Goal: Task Accomplishment & Management: Complete application form

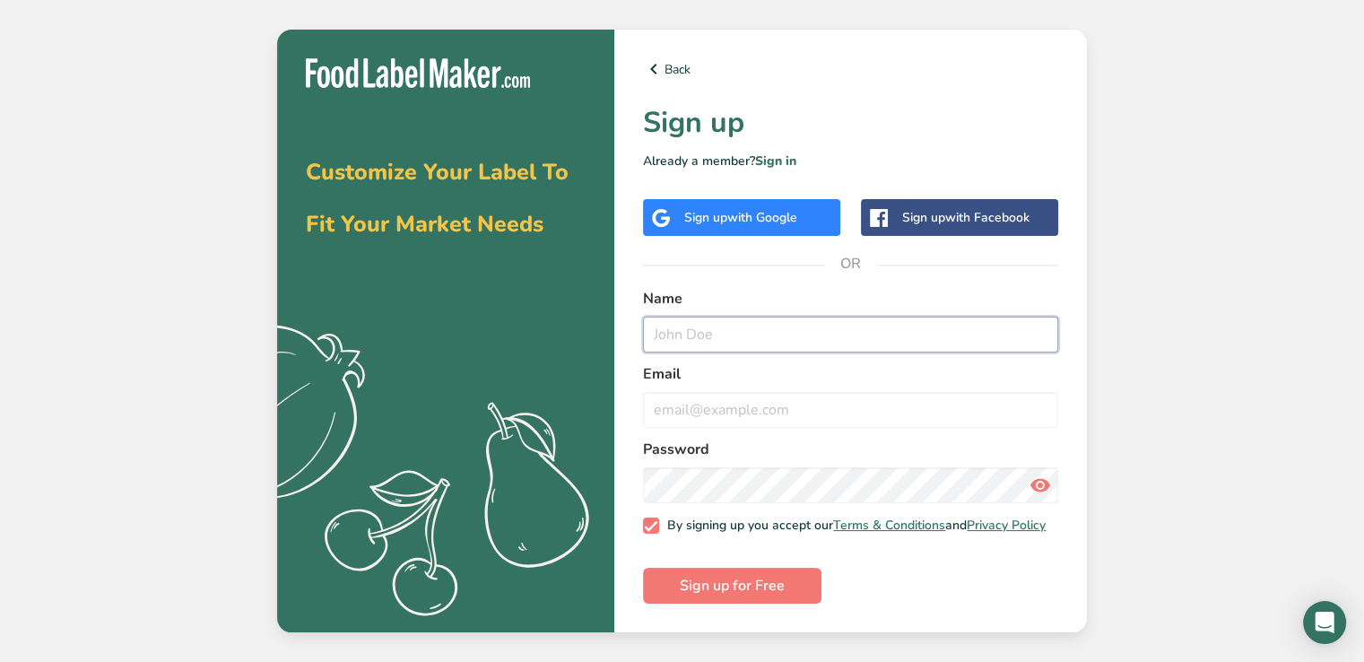
click at [715, 316] on input "text" at bounding box center [850, 334] width 415 height 36
click at [771, 212] on span "with Google" at bounding box center [762, 217] width 70 height 17
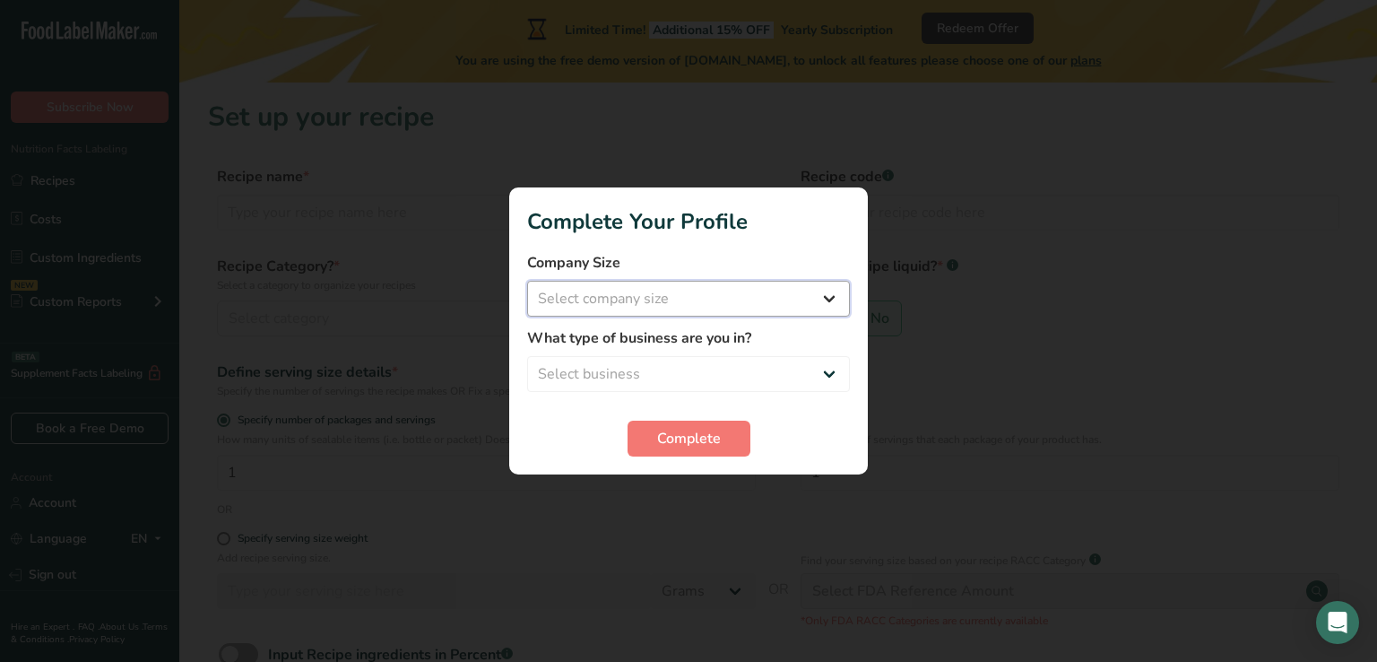
click at [625, 292] on select "Select company size Fewer than 10 Employees 10 to 50 Employees 51 to 500 Employ…" at bounding box center [688, 299] width 323 height 36
select select "2"
click at [527, 281] on select "Select company size Fewer than 10 Employees 10 to 50 Employees 51 to 500 Employ…" at bounding box center [688, 299] width 323 height 36
click at [645, 362] on select "Select business Packaged Food Manufacturer Restaurant & Cafe Bakery Meal Plans …" at bounding box center [688, 374] width 323 height 36
select select "1"
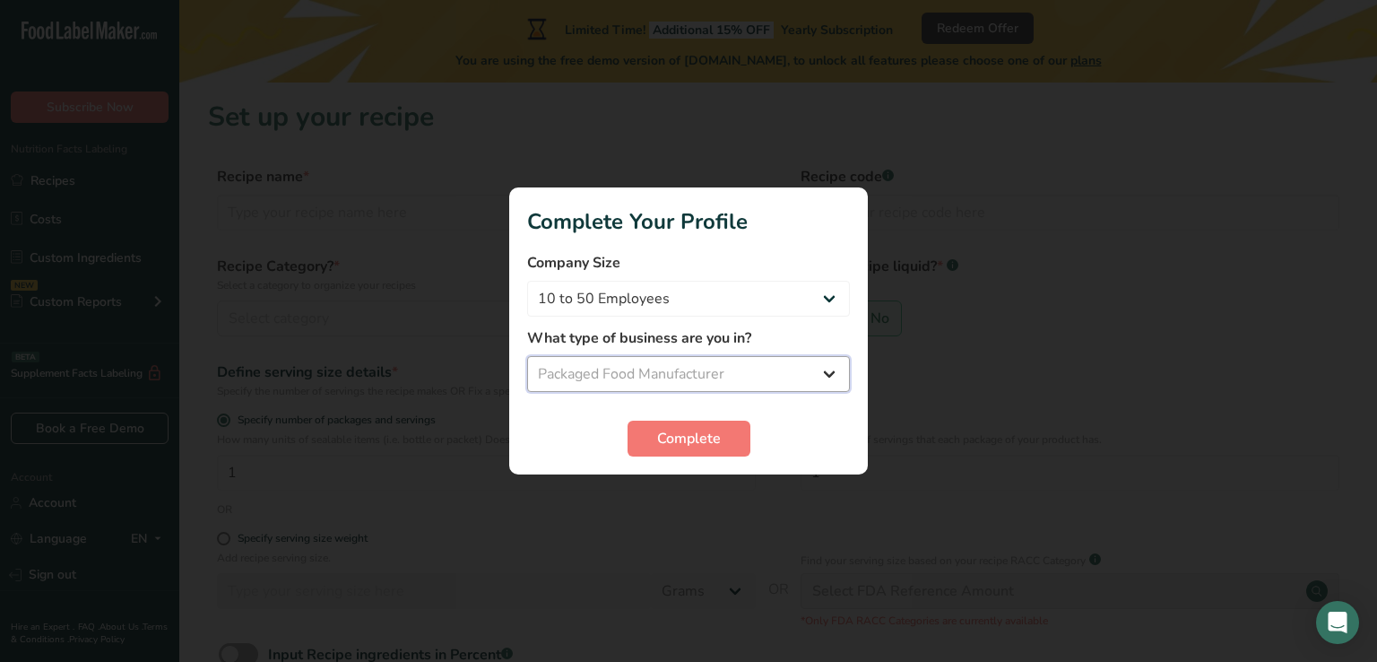
click at [527, 356] on select "Select business Packaged Food Manufacturer Restaurant & Cafe Bakery Meal Plans …" at bounding box center [688, 374] width 323 height 36
click at [671, 438] on span "Complete" at bounding box center [689, 439] width 64 height 22
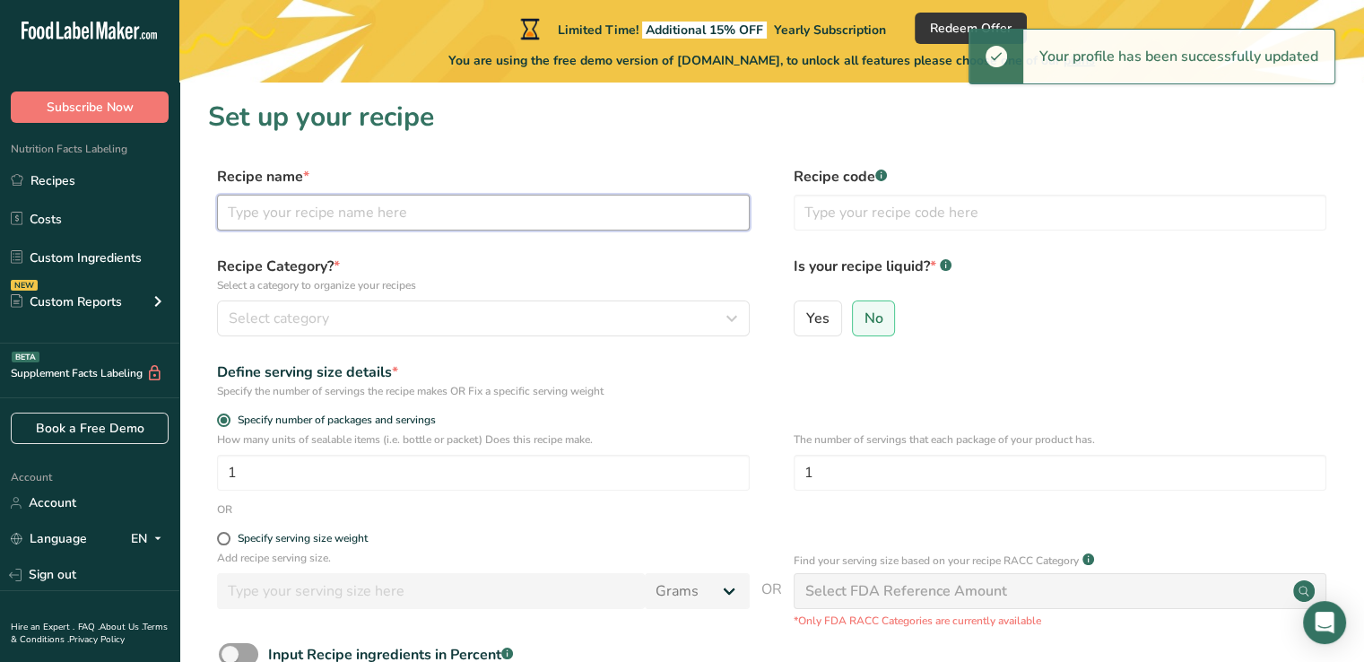
click at [358, 212] on input "text" at bounding box center [483, 213] width 533 height 36
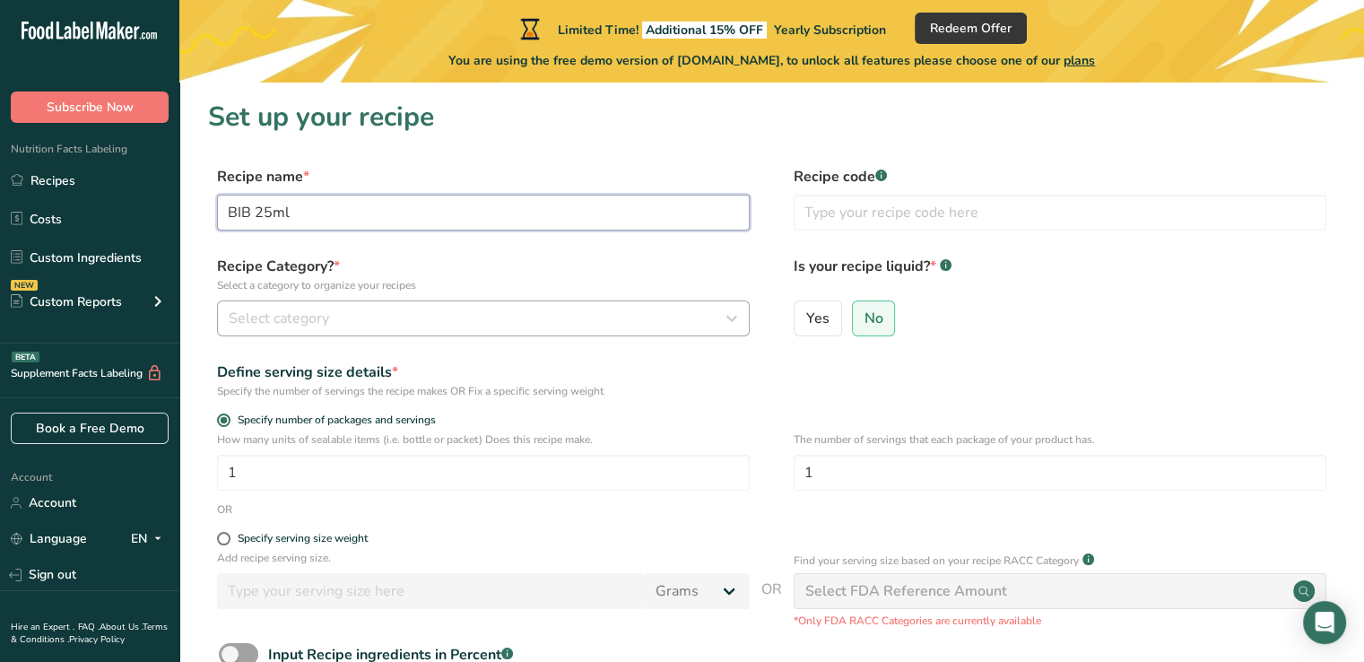
type input "BIB 25ml"
click at [348, 324] on div "Select category" at bounding box center [478, 319] width 498 height 22
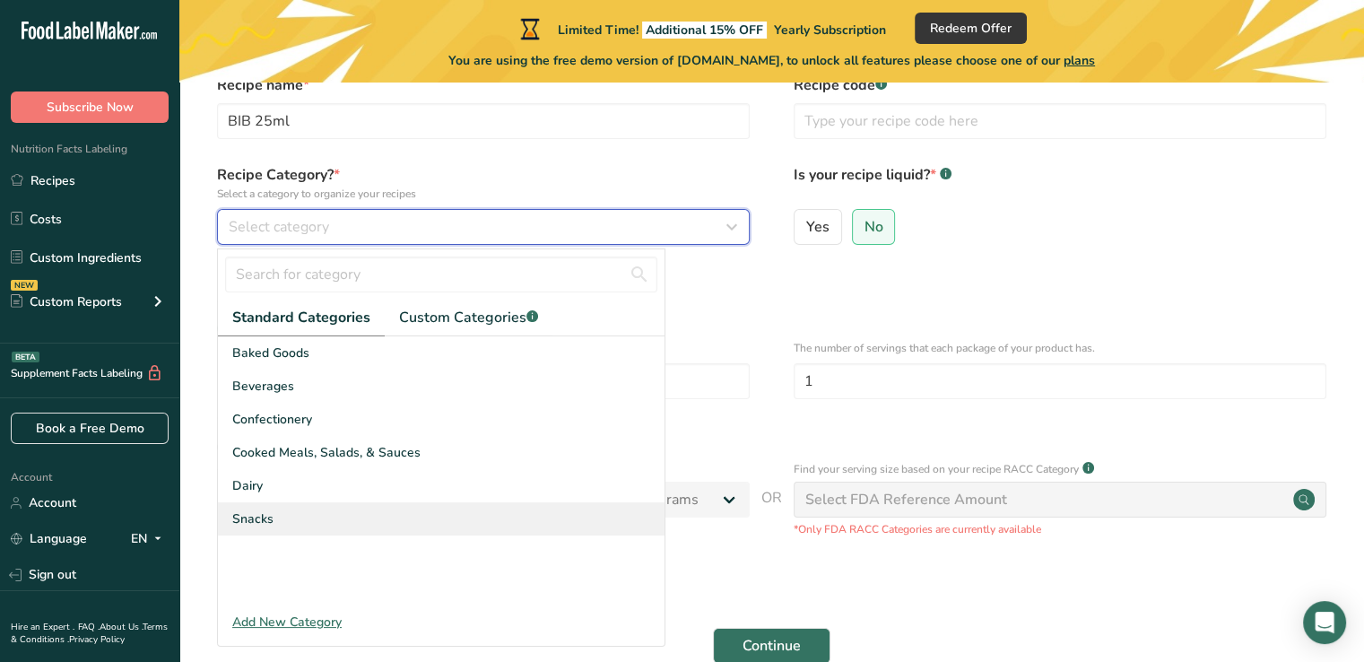
scroll to position [90, 0]
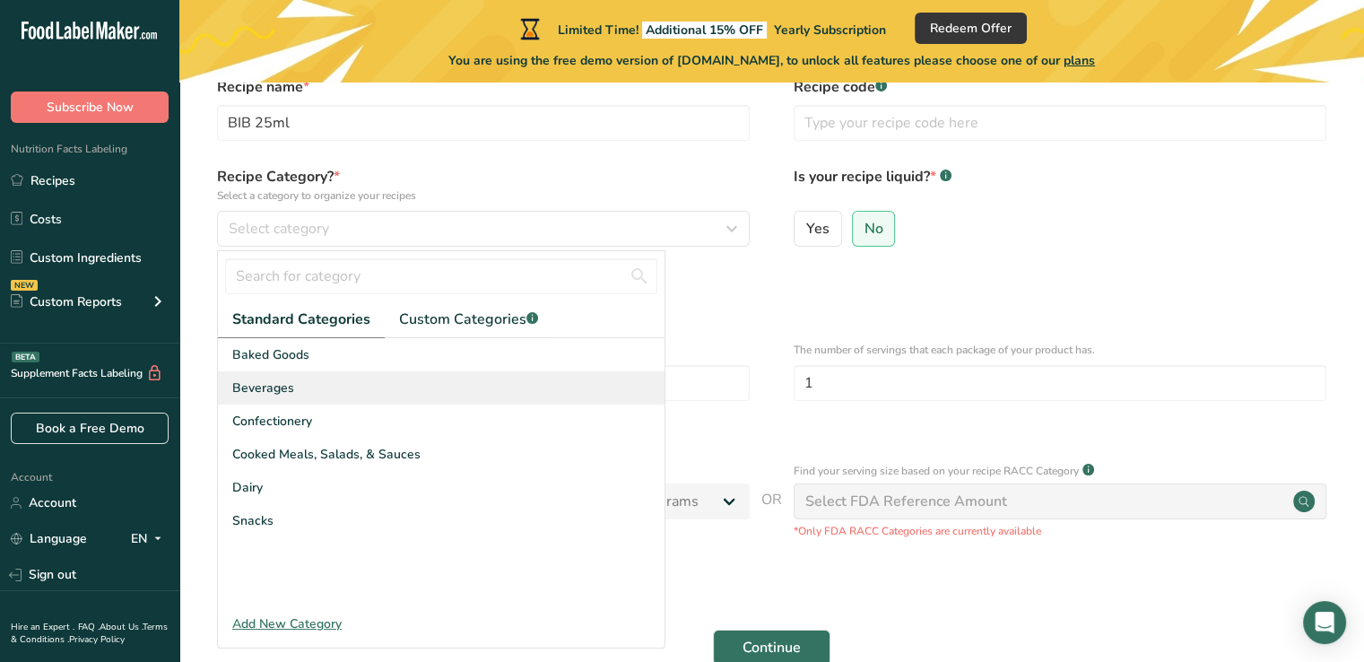
click at [341, 381] on div "Beverages" at bounding box center [441, 387] width 446 height 33
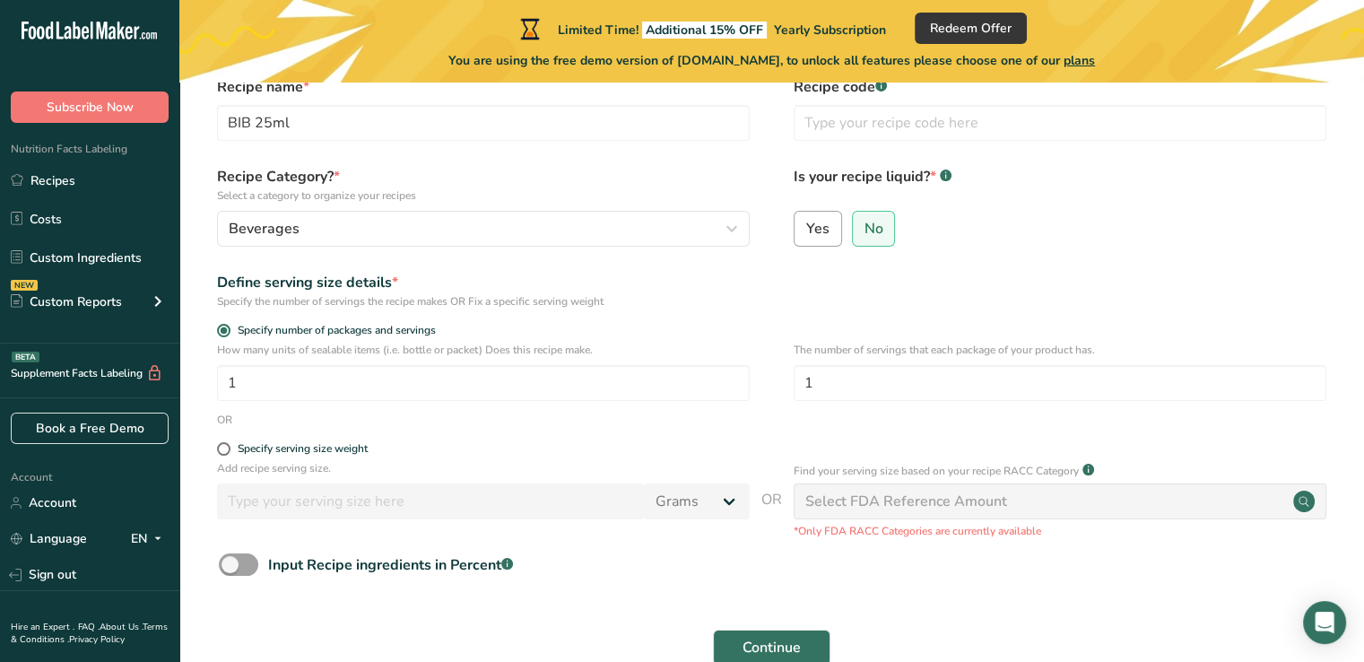
click at [814, 230] on span "Yes" at bounding box center [817, 229] width 23 height 18
click at [806, 230] on input "Yes" at bounding box center [800, 228] width 12 height 12
radio input "true"
radio input "false"
select select "22"
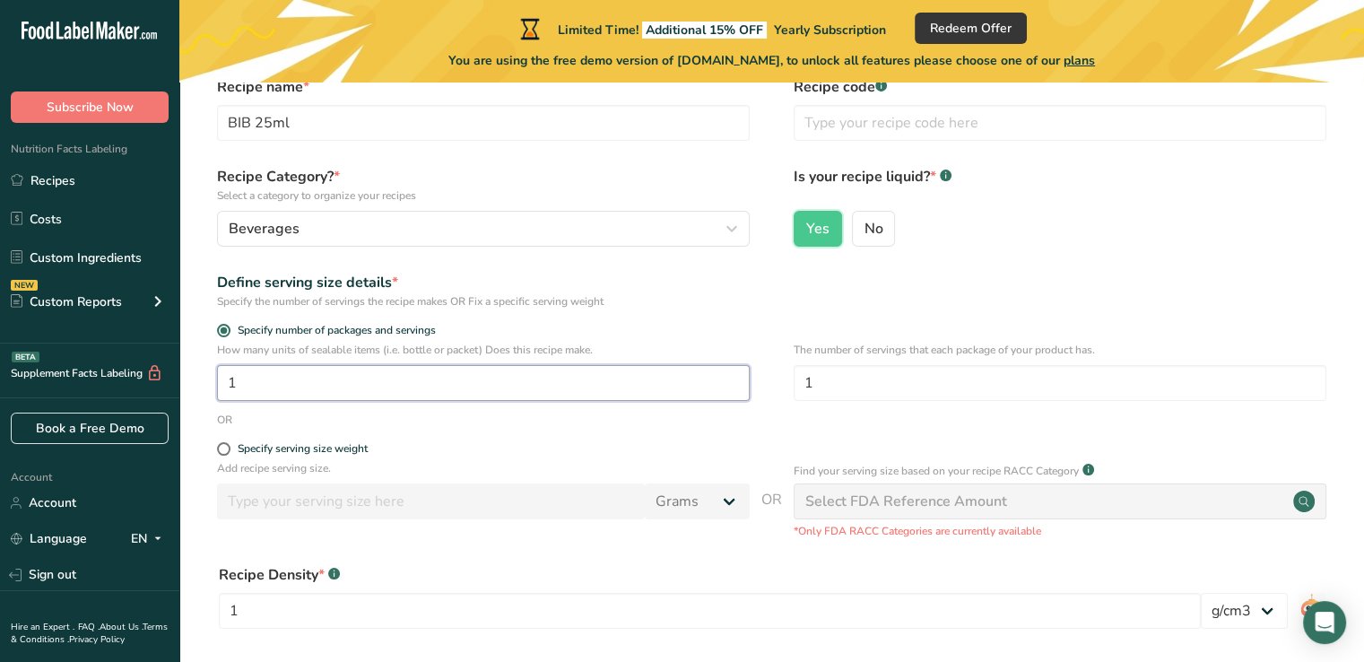
click at [458, 375] on input "1" at bounding box center [483, 383] width 533 height 36
type input "60"
click at [458, 375] on input "60" at bounding box center [483, 383] width 533 height 36
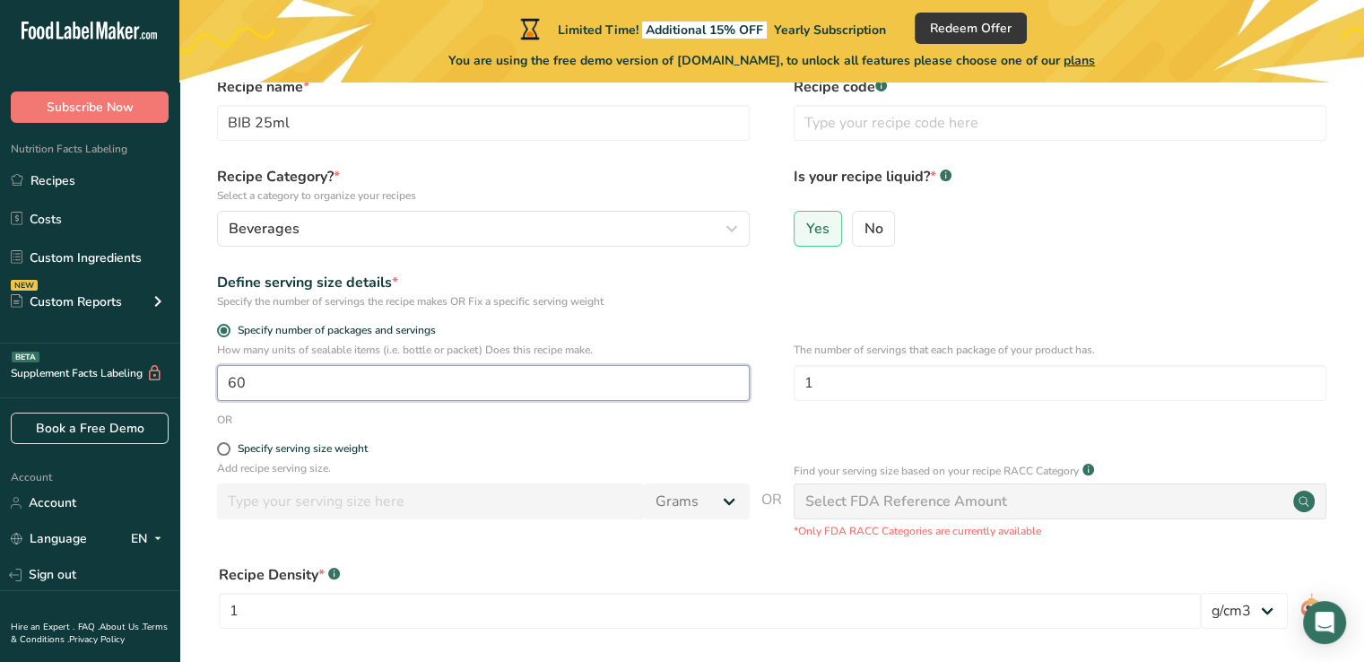
click at [458, 375] on input "60" at bounding box center [483, 383] width 533 height 36
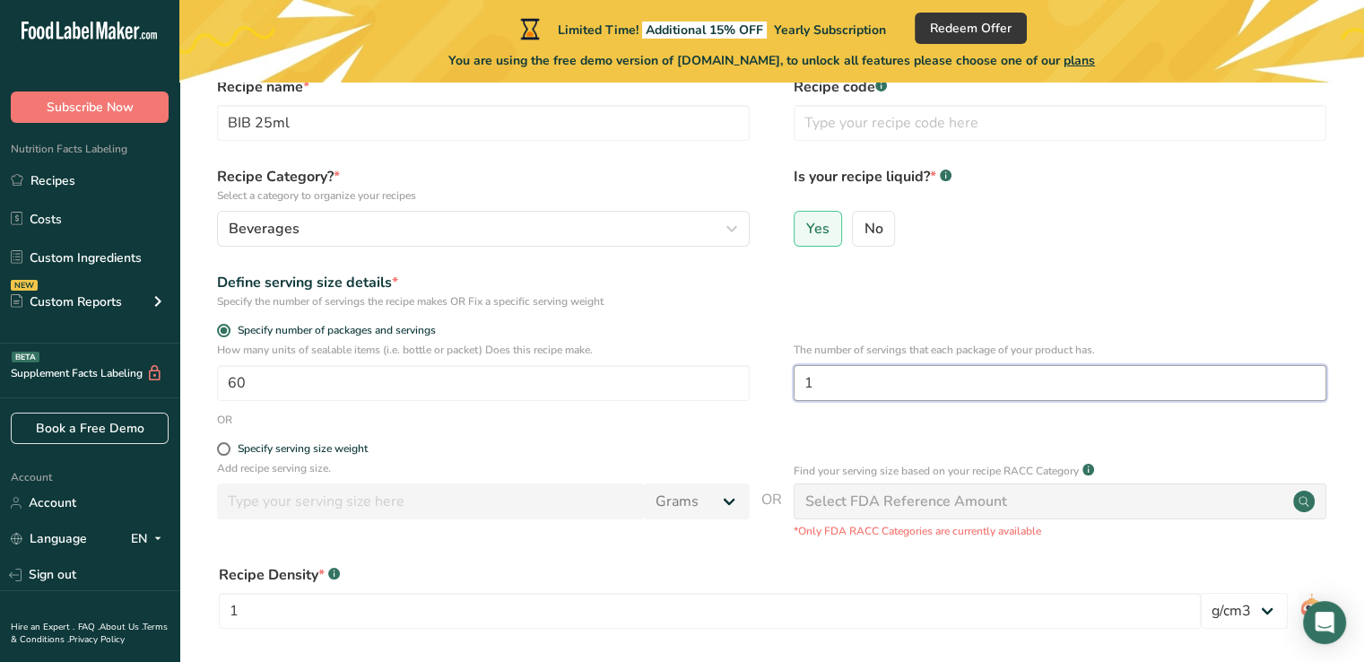
click at [838, 385] on input "1" at bounding box center [1059, 383] width 533 height 36
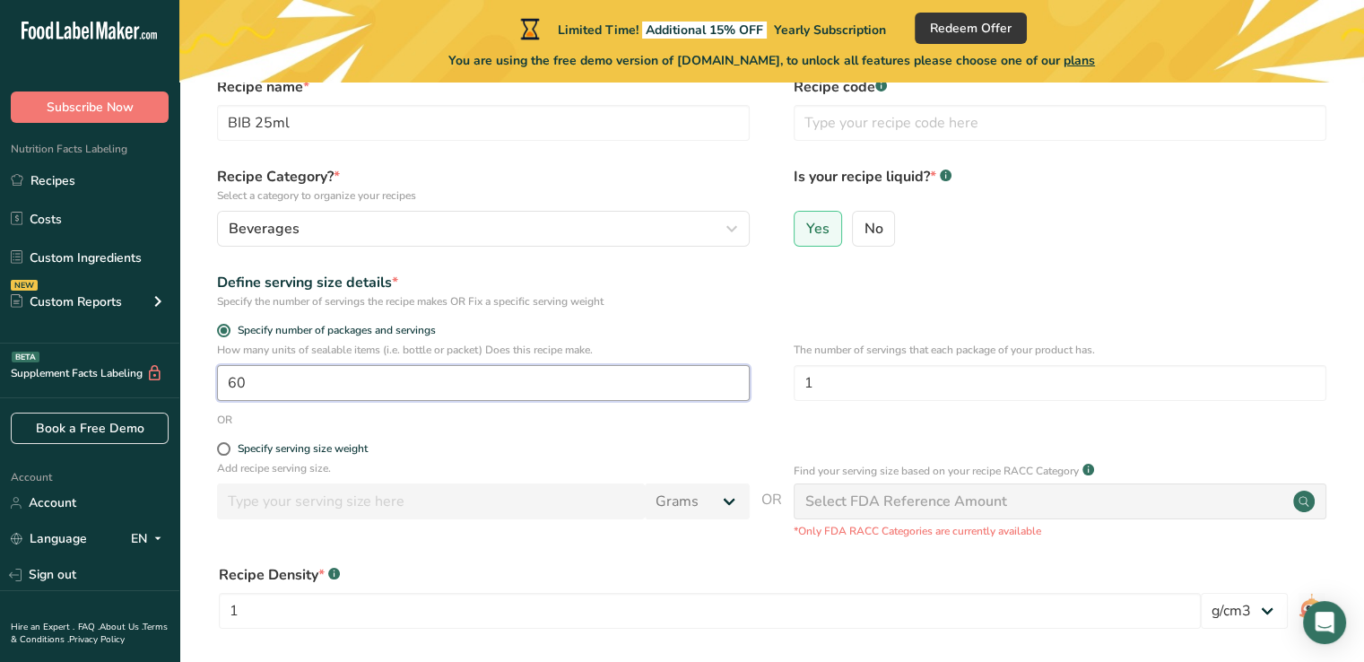
click at [611, 383] on input "60" at bounding box center [483, 383] width 533 height 36
click at [558, 428] on form "Recipe name * BIB 25ml Recipe code .a-a{fill:#347362;}.b-a{fill:#fff;} Recipe C…" at bounding box center [771, 431] width 1127 height 711
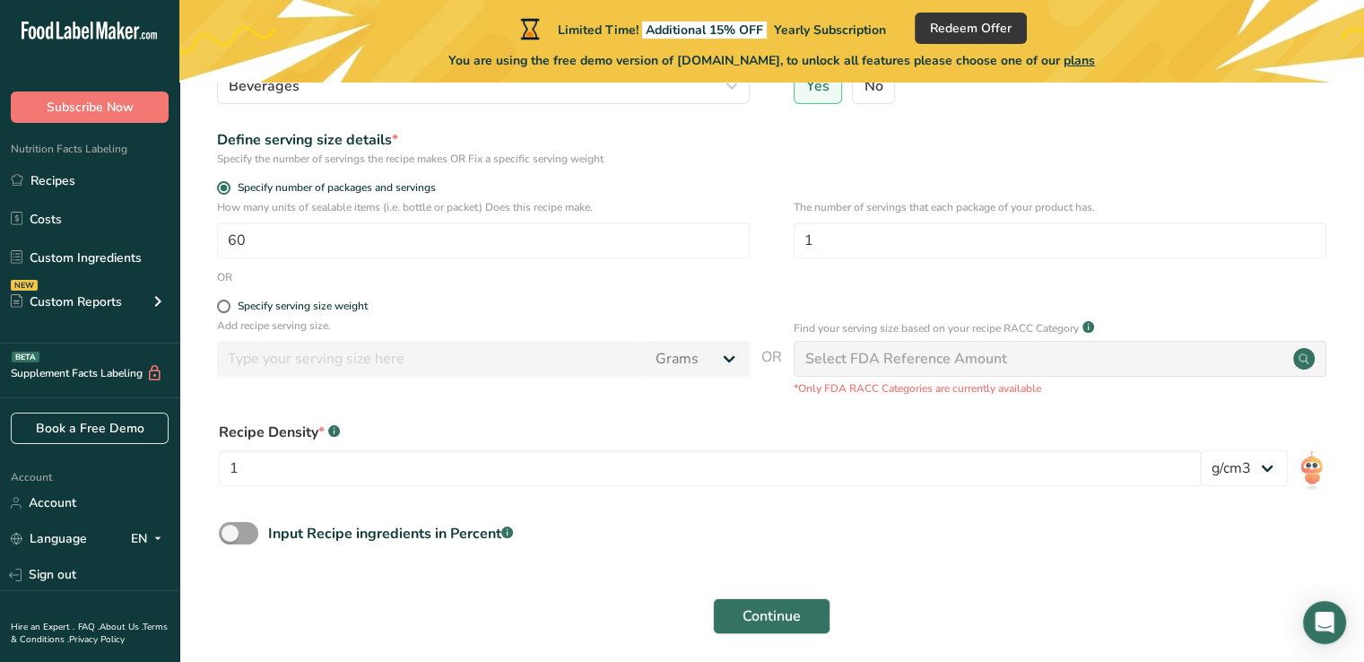
scroll to position [260, 0]
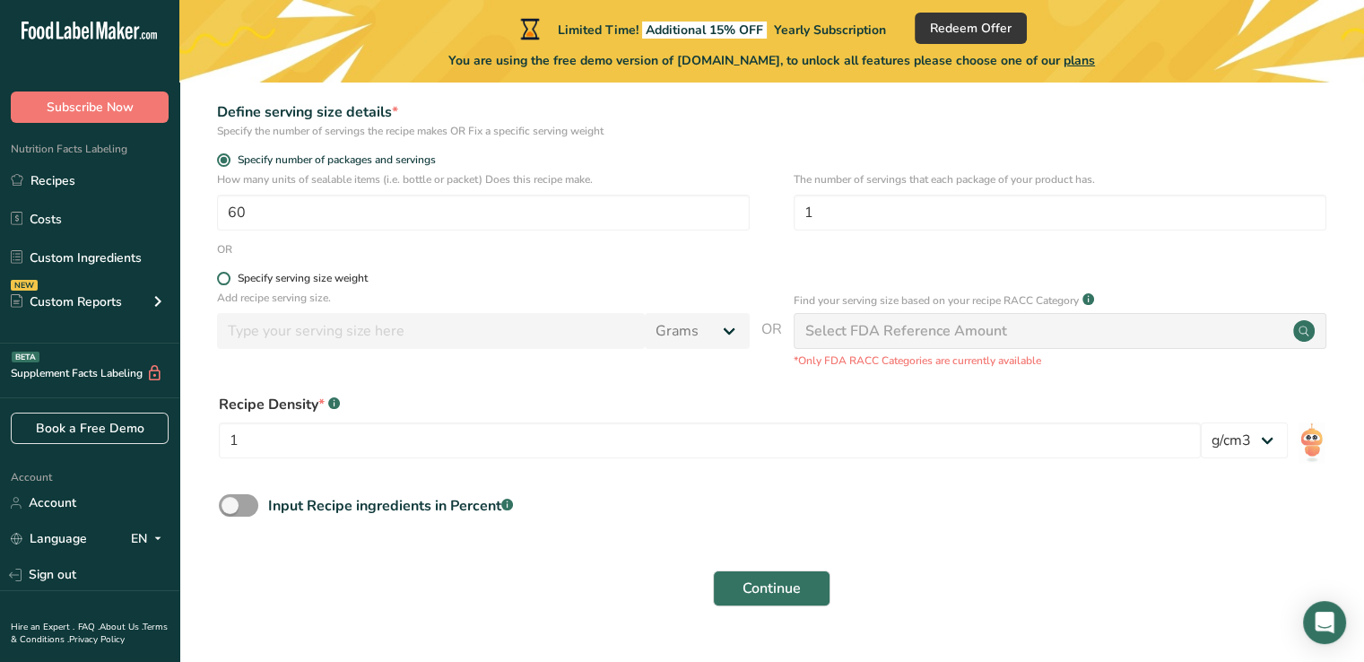
click at [301, 282] on div "Specify serving size weight" at bounding box center [303, 278] width 130 height 13
click at [229, 282] on input "Specify serving size weight" at bounding box center [223, 279] width 12 height 12
radio input "true"
radio input "false"
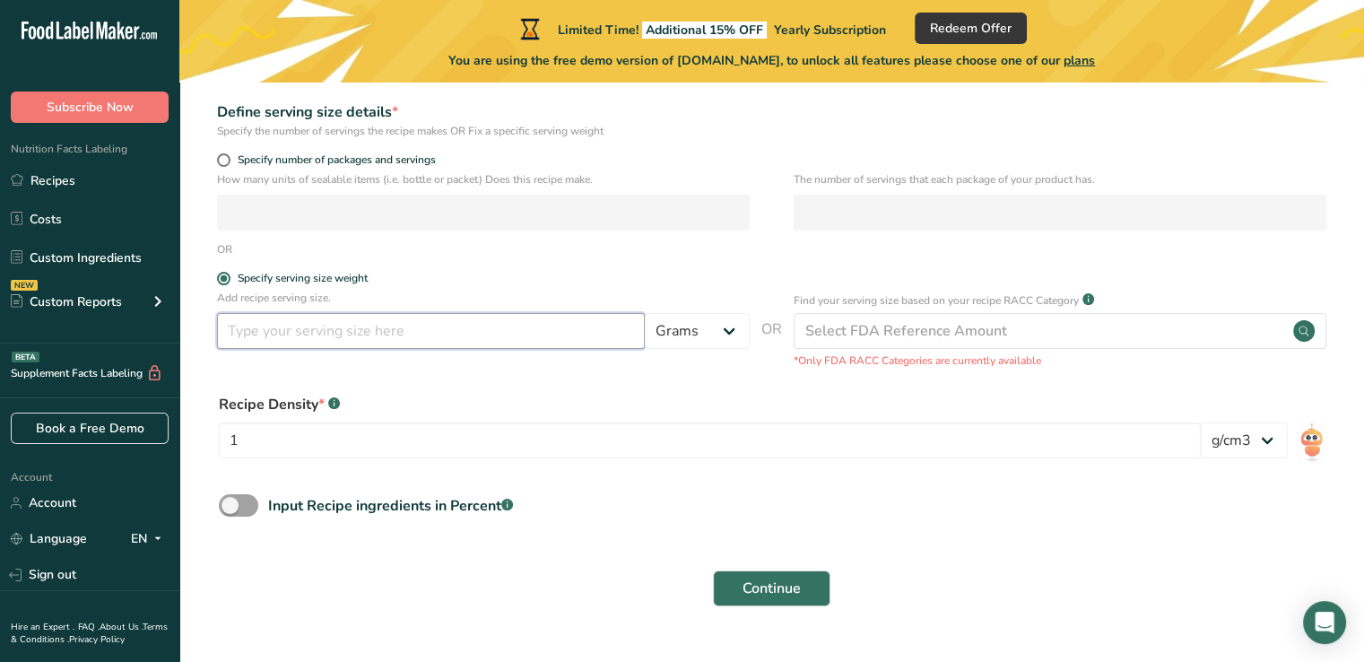
click at [334, 340] on input "number" at bounding box center [431, 331] width 428 height 36
type input "25"
click at [697, 339] on select "Grams kg mg mcg lb oz l mL fl oz tbsp tsp cup qt gallon" at bounding box center [697, 331] width 105 height 36
select select "17"
click at [645, 313] on select "Grams kg mg mcg lb oz l mL fl oz tbsp tsp cup qt gallon" at bounding box center [697, 331] width 105 height 36
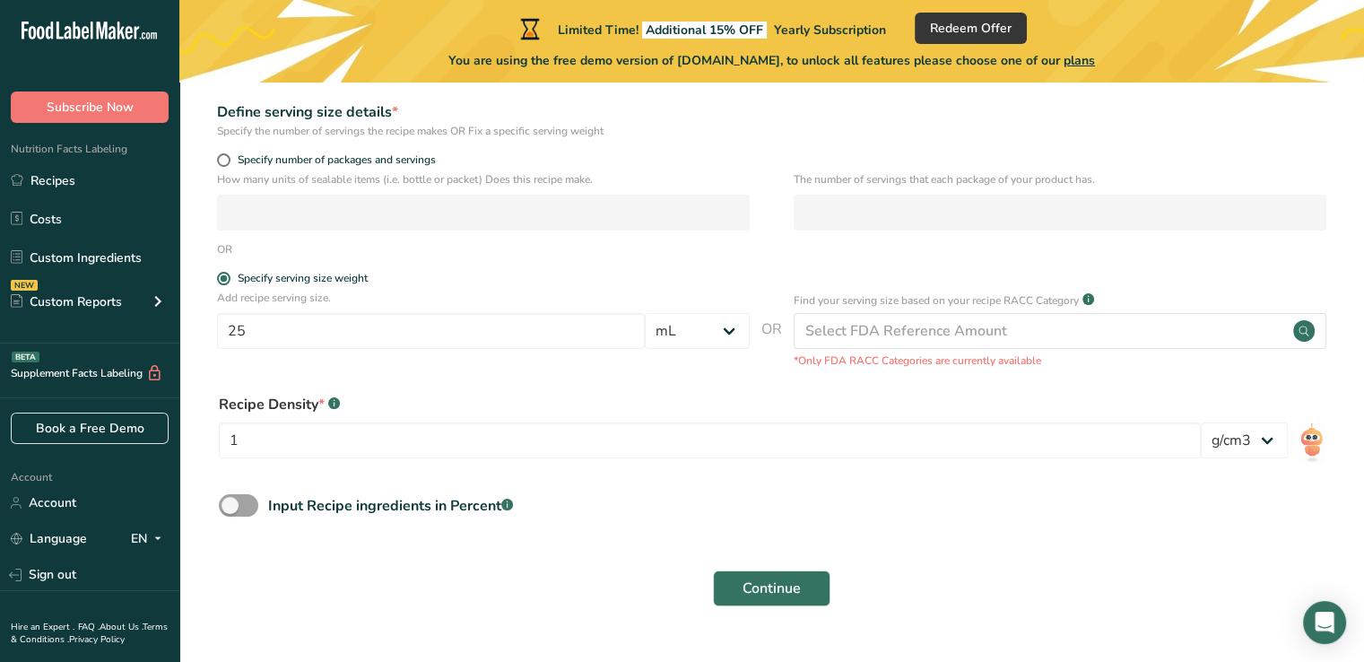
click at [818, 402] on div "Recipe Density * .a-a{fill:#347362;}.b-a{fill:#fff;}" at bounding box center [710, 405] width 982 height 22
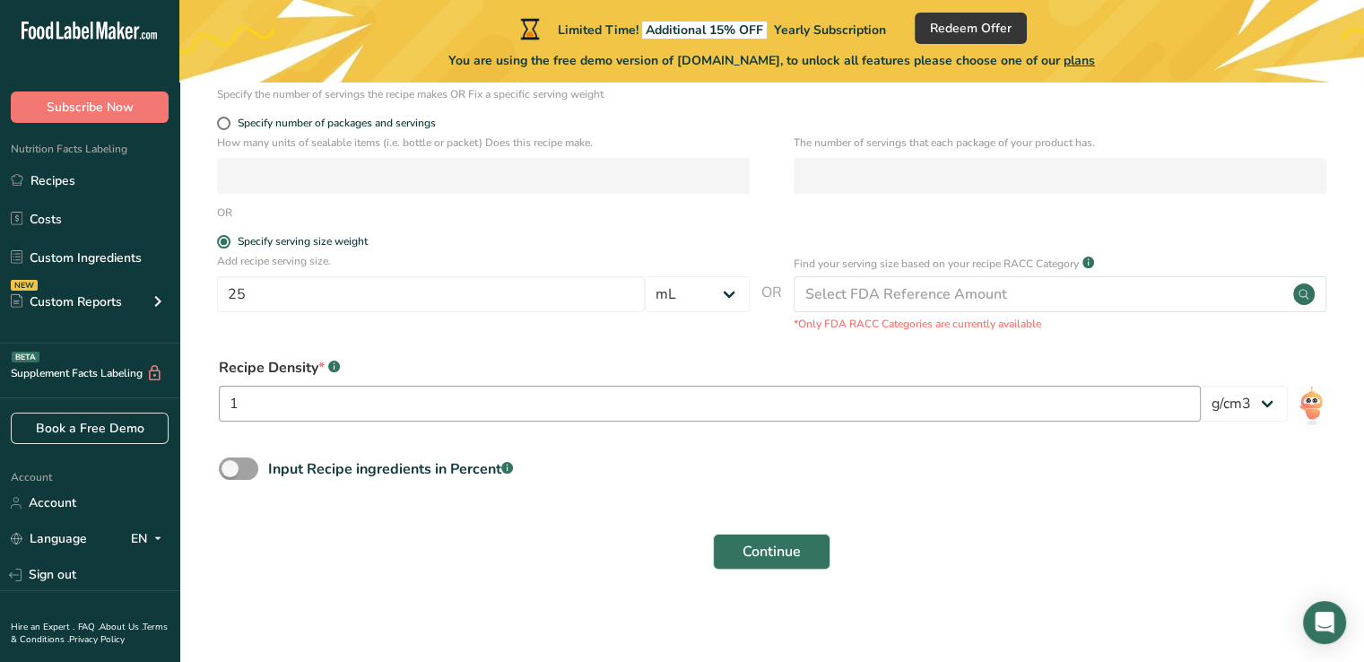
scroll to position [296, 0]
click at [819, 410] on input "1" at bounding box center [710, 404] width 982 height 36
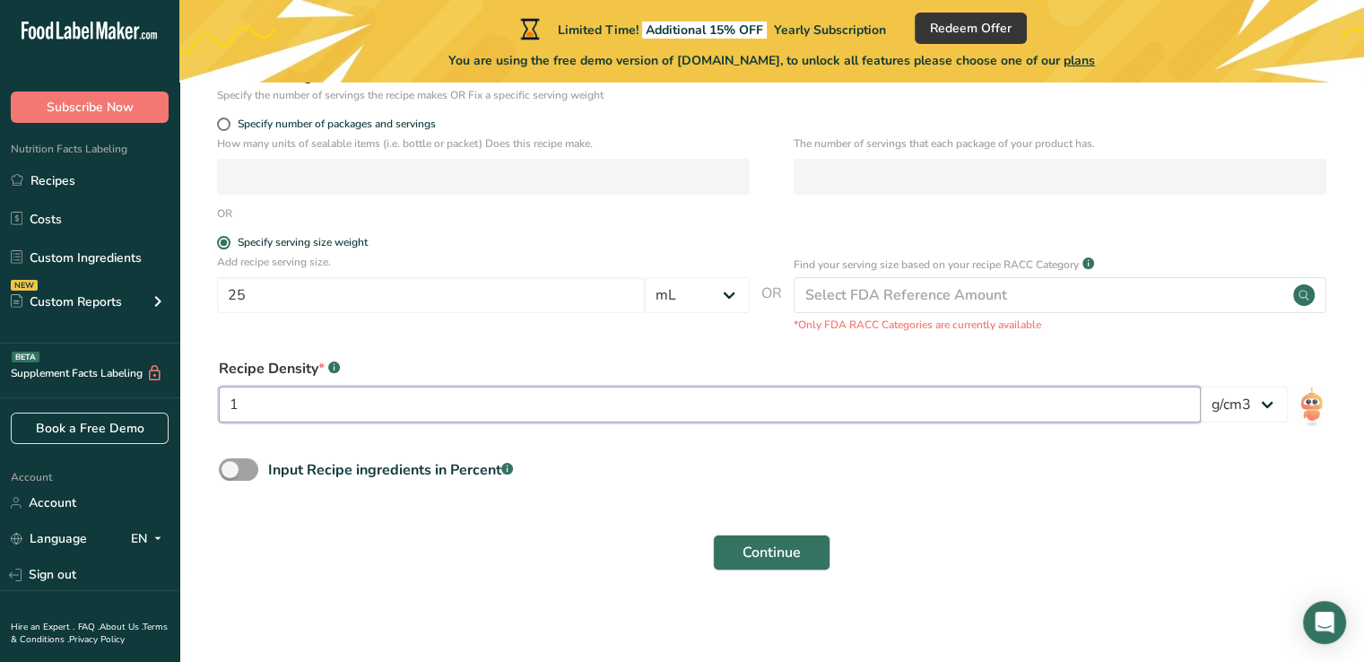
click at [335, 400] on input "1" at bounding box center [710, 404] width 982 height 36
type input "1.04"
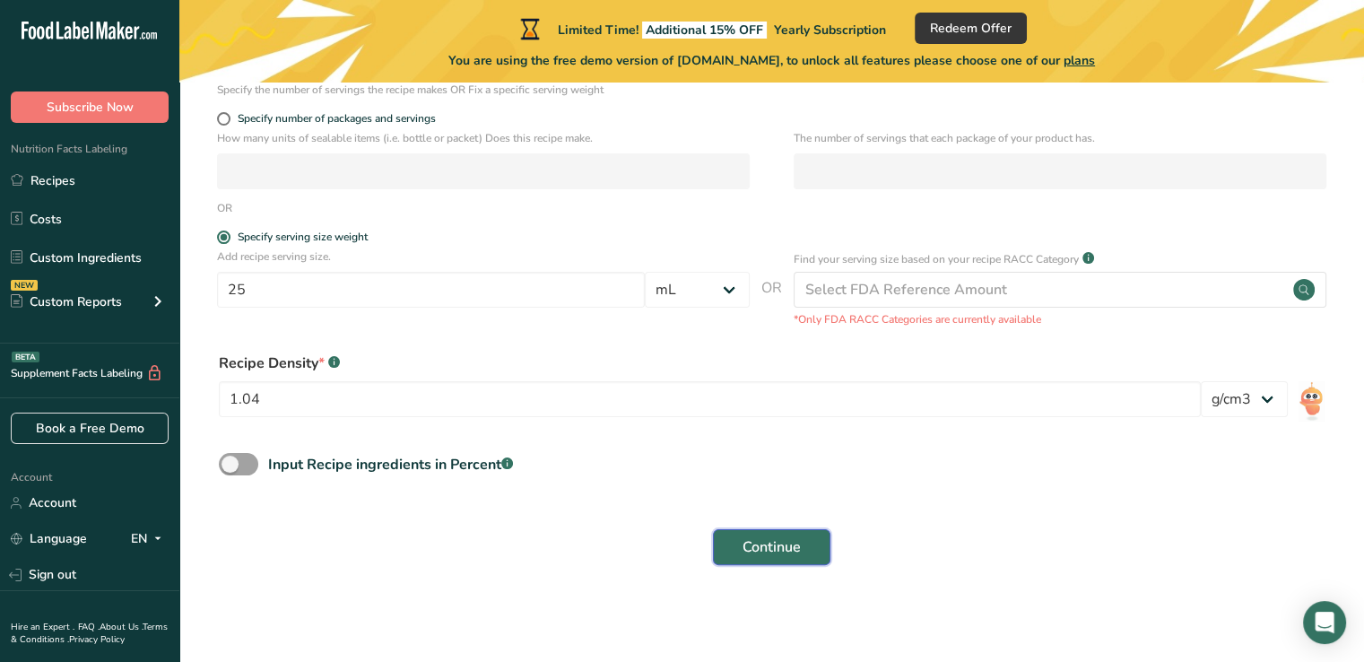
click at [745, 548] on span "Continue" at bounding box center [771, 547] width 58 height 22
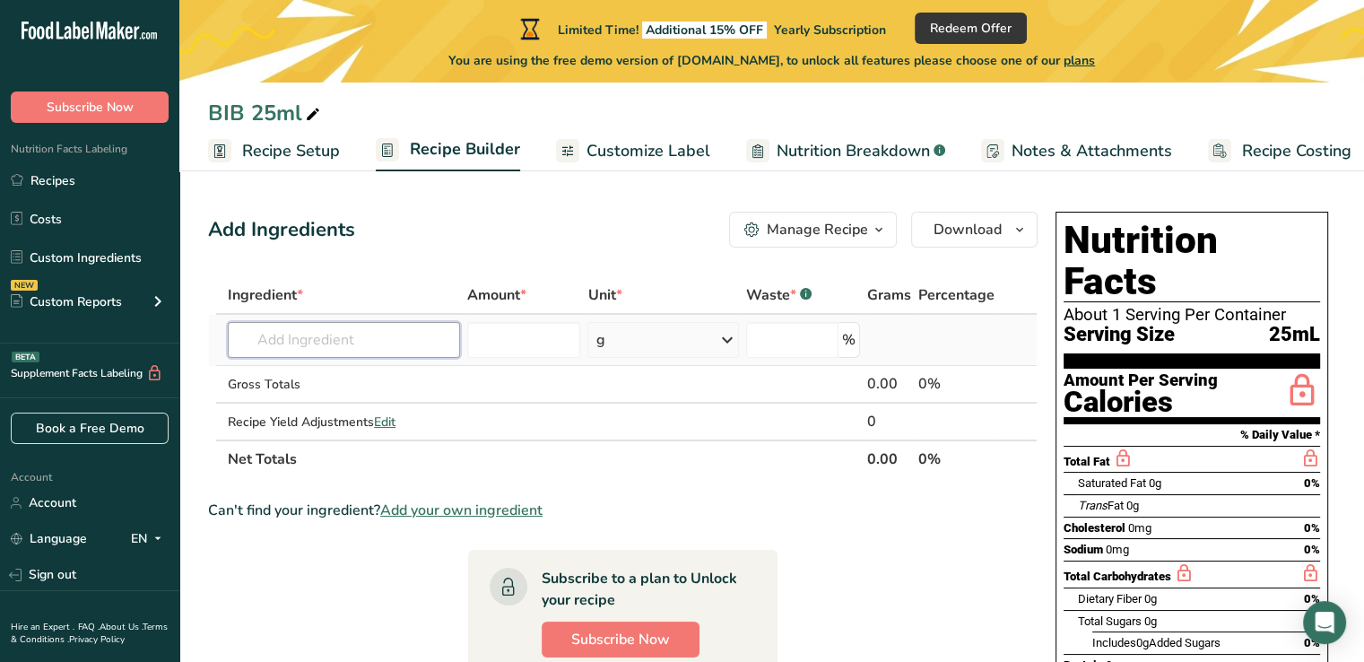
click at [357, 340] on input "text" at bounding box center [344, 340] width 232 height 36
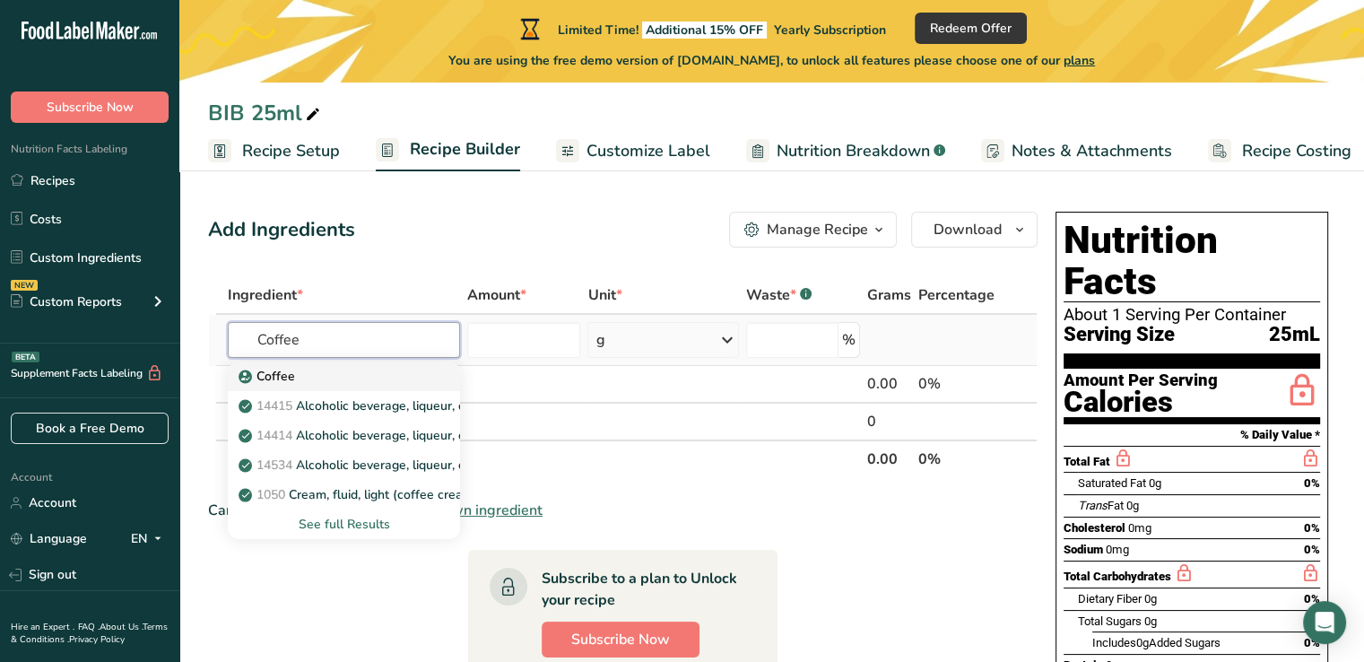
type input "Coffee"
click at [308, 374] on div "Coffee" at bounding box center [329, 376] width 175 height 19
type input "Coffee"
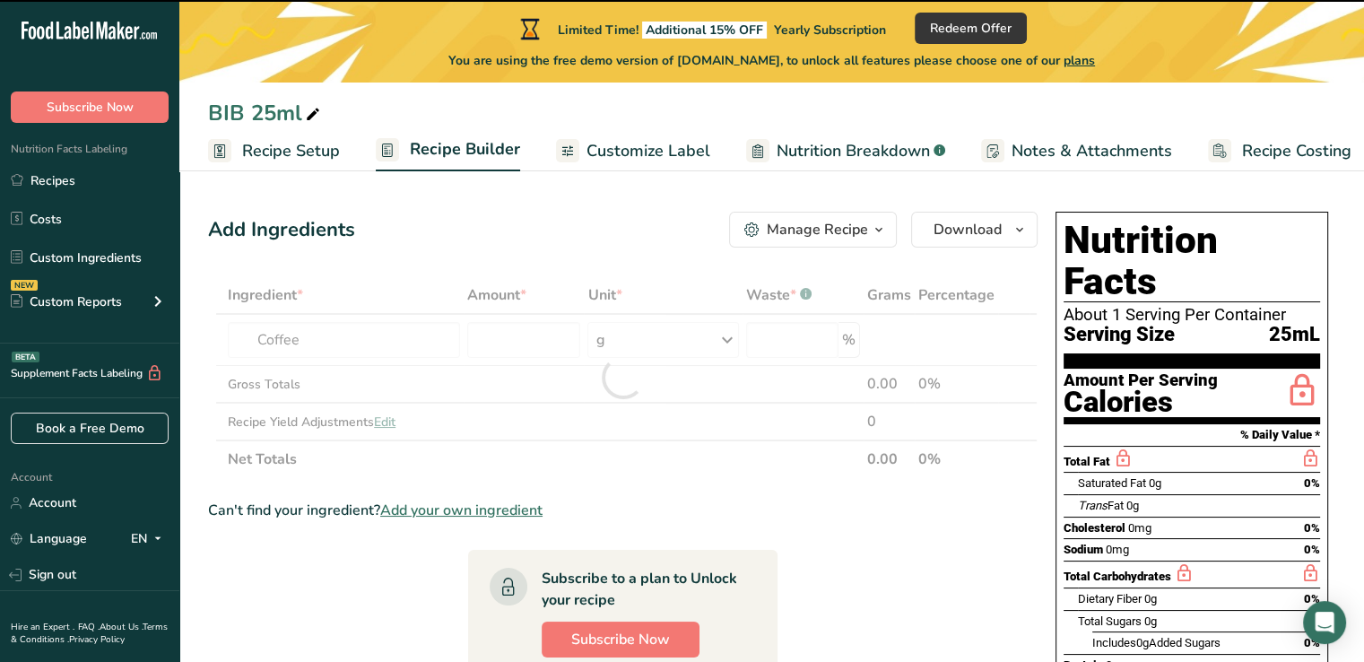
type input "0"
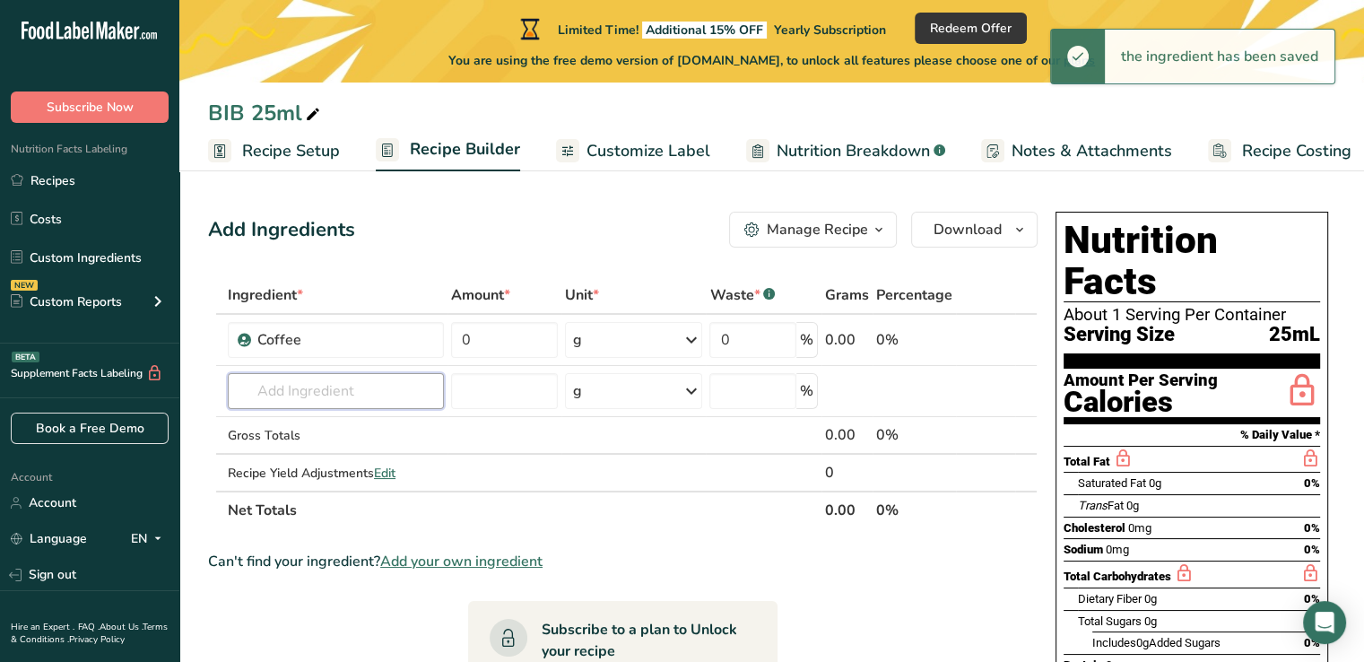
click at [309, 375] on input "text" at bounding box center [336, 391] width 216 height 36
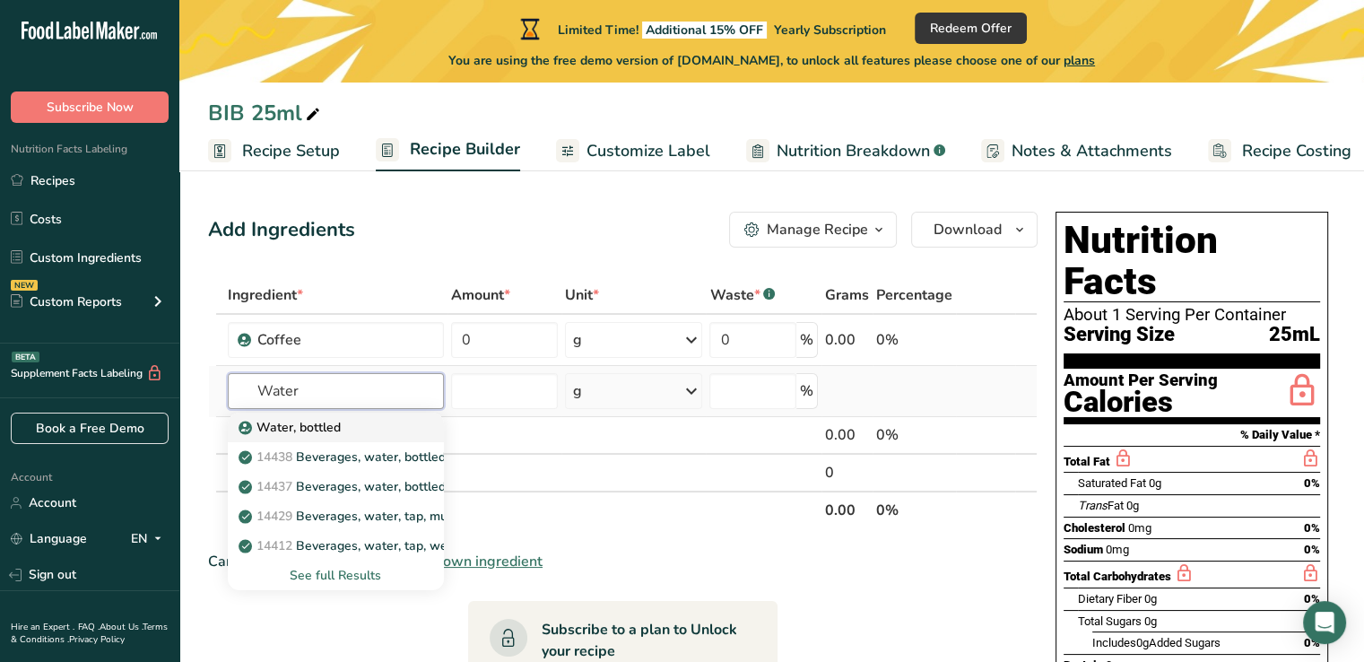
type input "Water"
click at [304, 429] on p "Water, bottled" at bounding box center [291, 427] width 99 height 19
type input "Water, bottled"
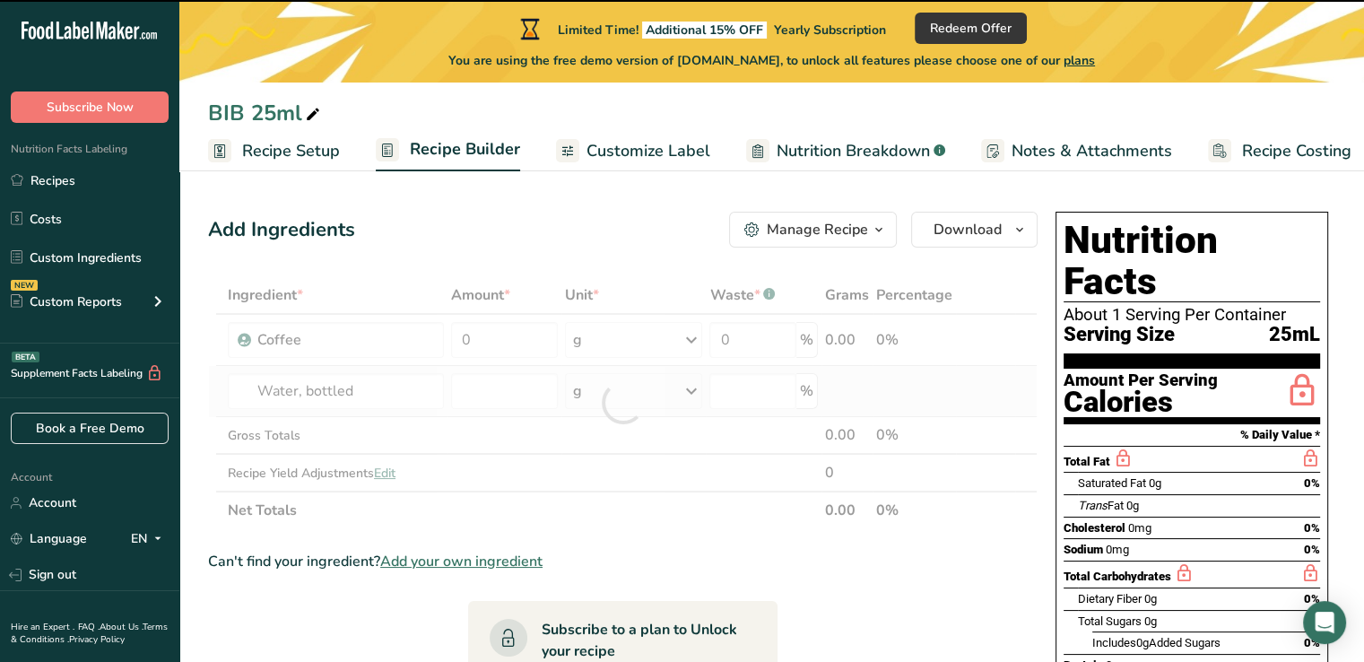
type input "0"
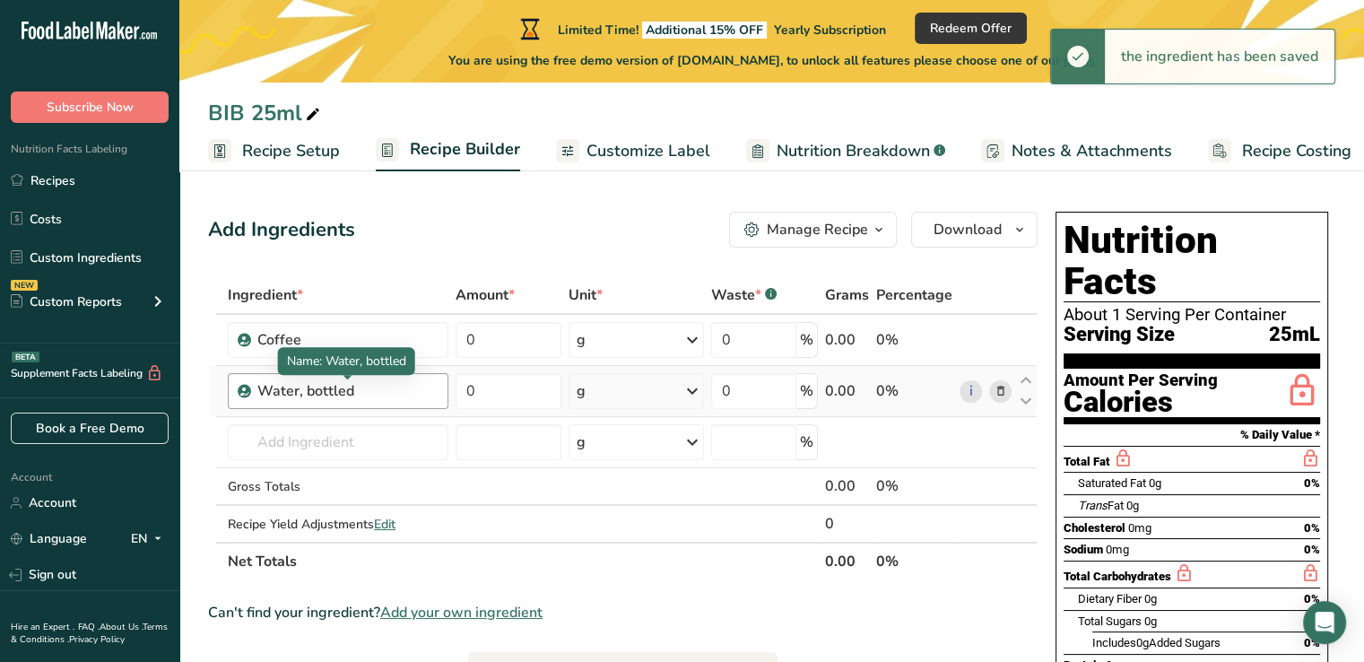
click at [366, 394] on div "Water, bottled" at bounding box center [347, 391] width 180 height 22
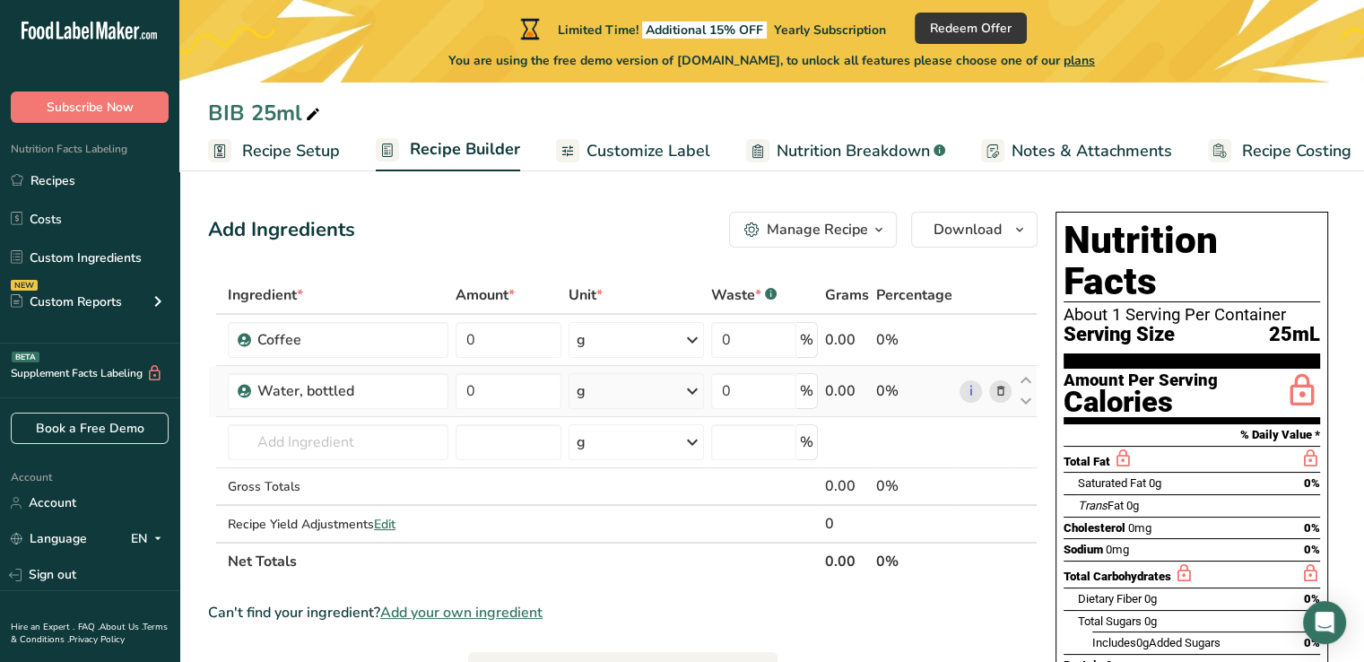
click at [999, 386] on icon at bounding box center [999, 391] width 13 height 19
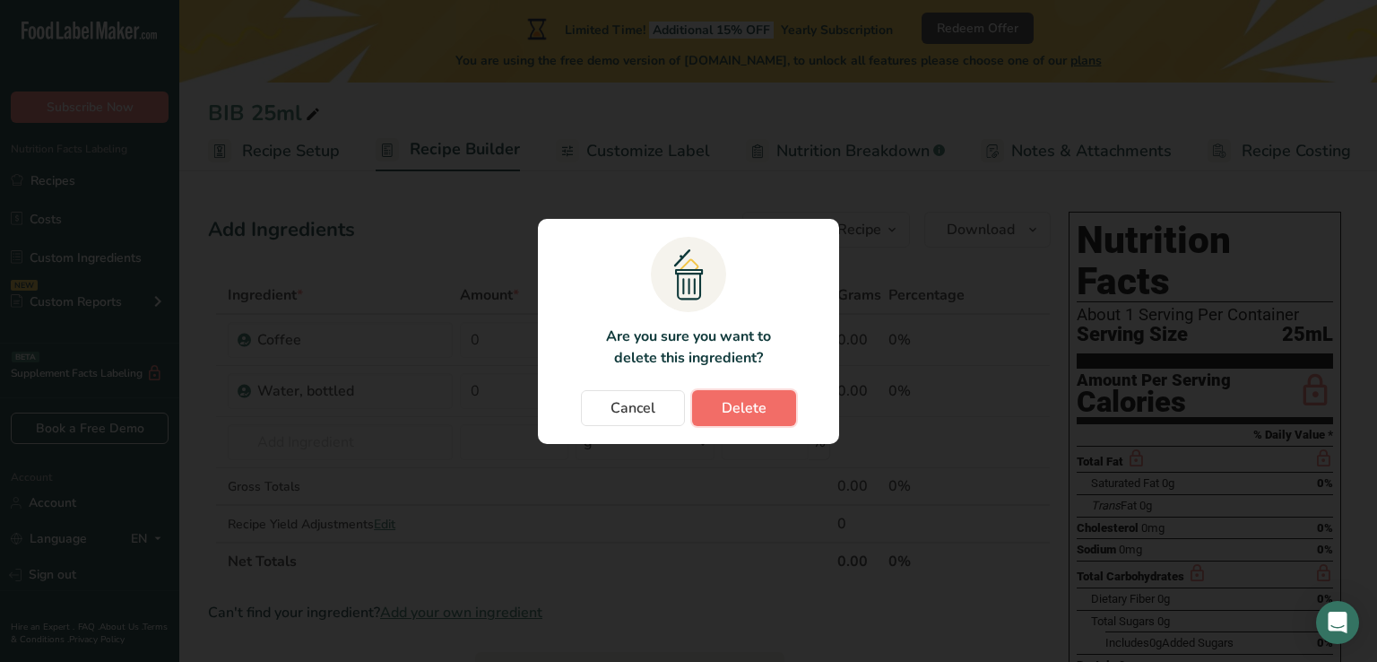
click at [727, 411] on span "Delete" at bounding box center [744, 408] width 45 height 22
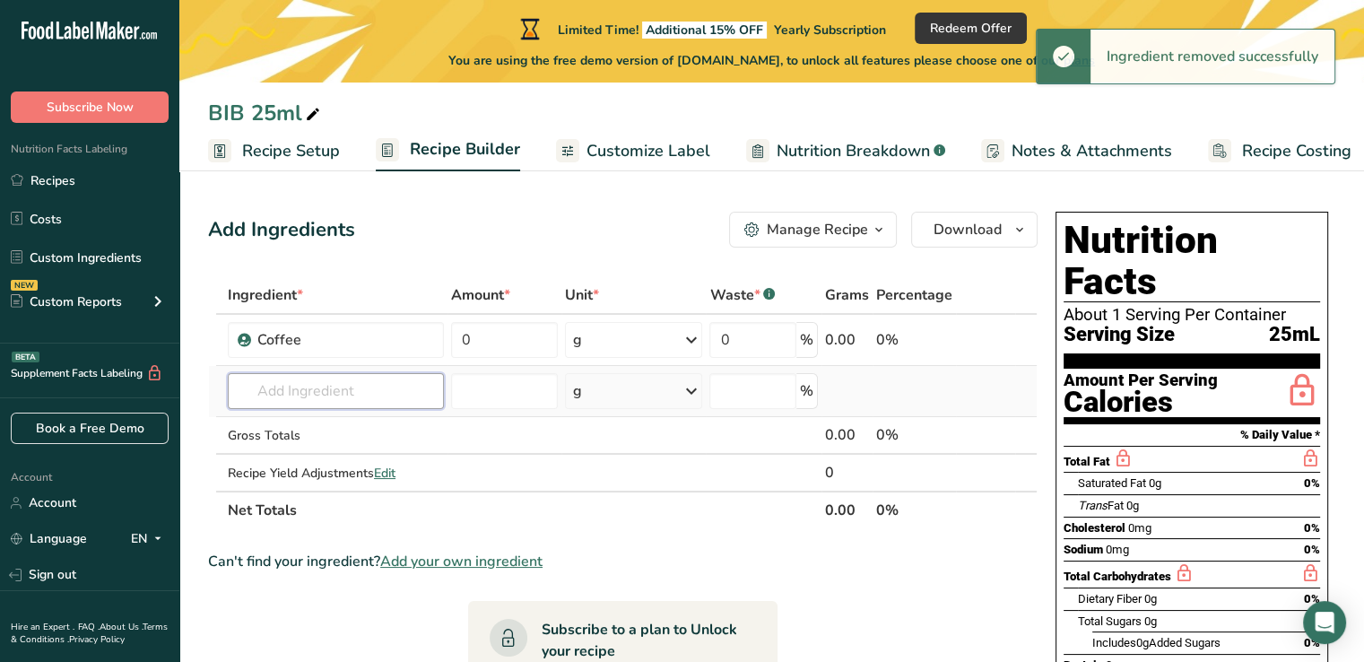
click at [315, 380] on input "text" at bounding box center [336, 391] width 216 height 36
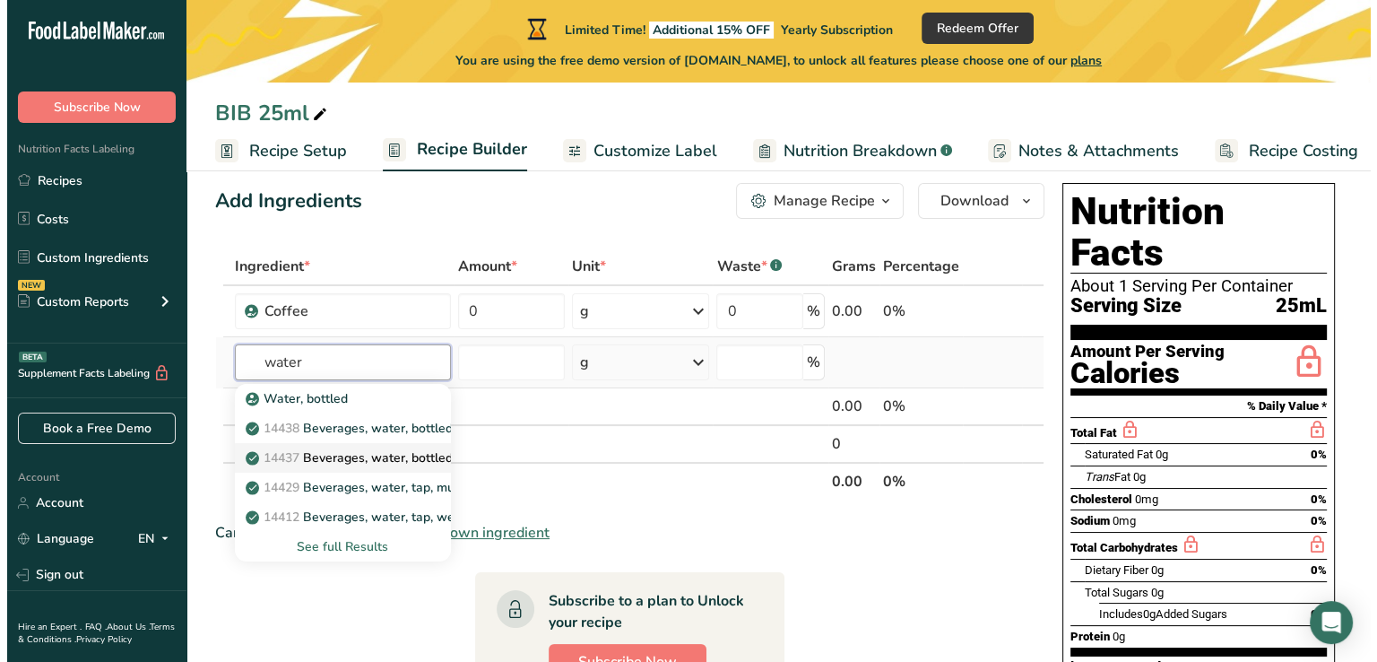
scroll to position [35, 0]
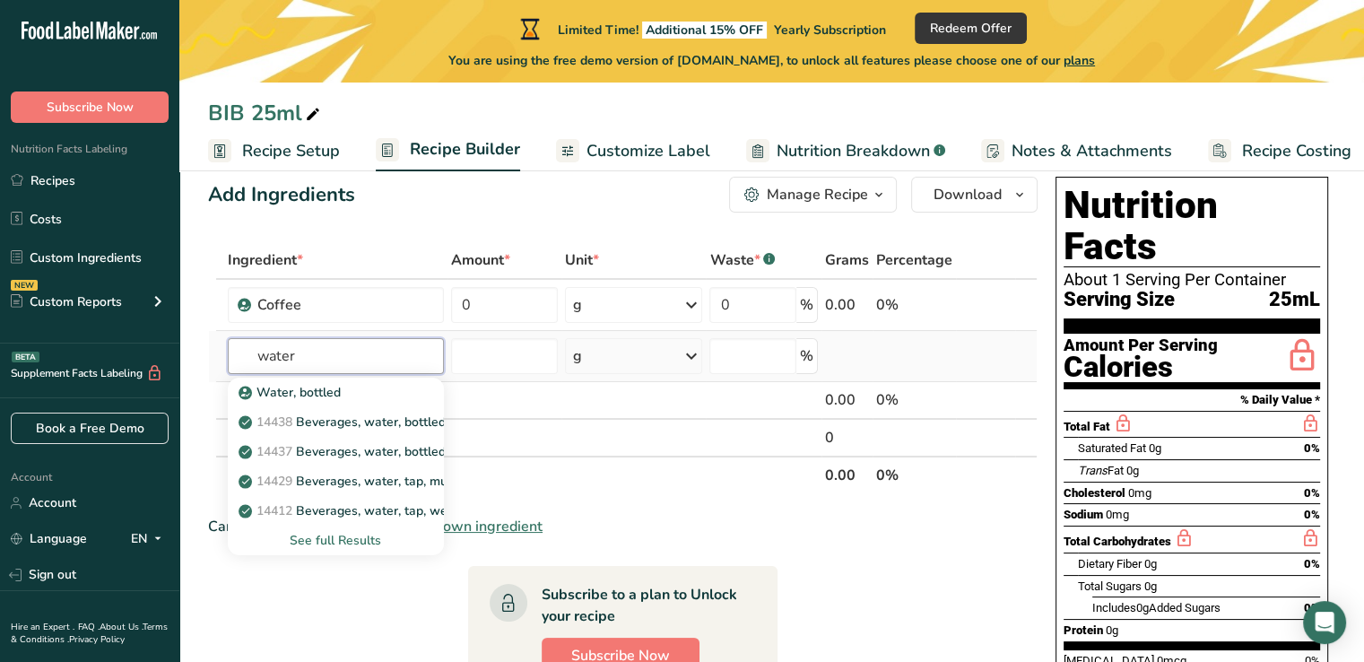
type input "water"
click at [351, 539] on div "See full Results" at bounding box center [335, 540] width 187 height 19
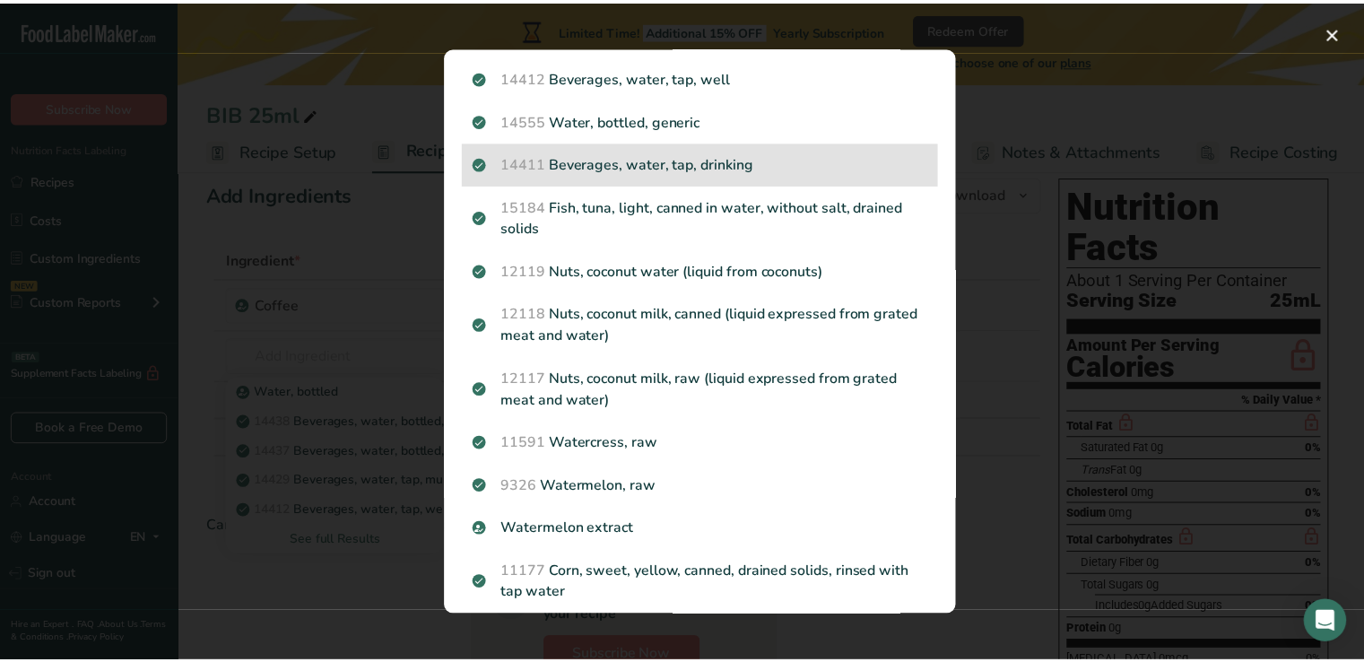
scroll to position [0, 0]
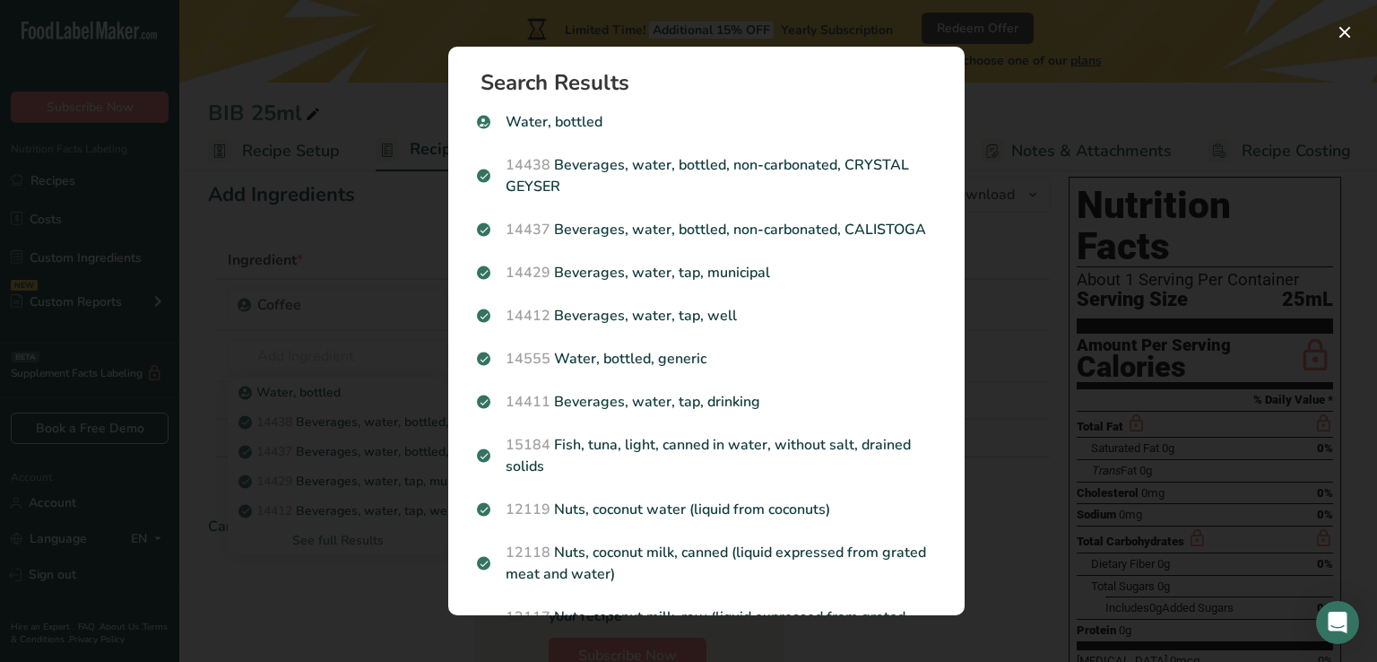
click at [1021, 134] on div "Search results modal" at bounding box center [688, 331] width 1377 height 662
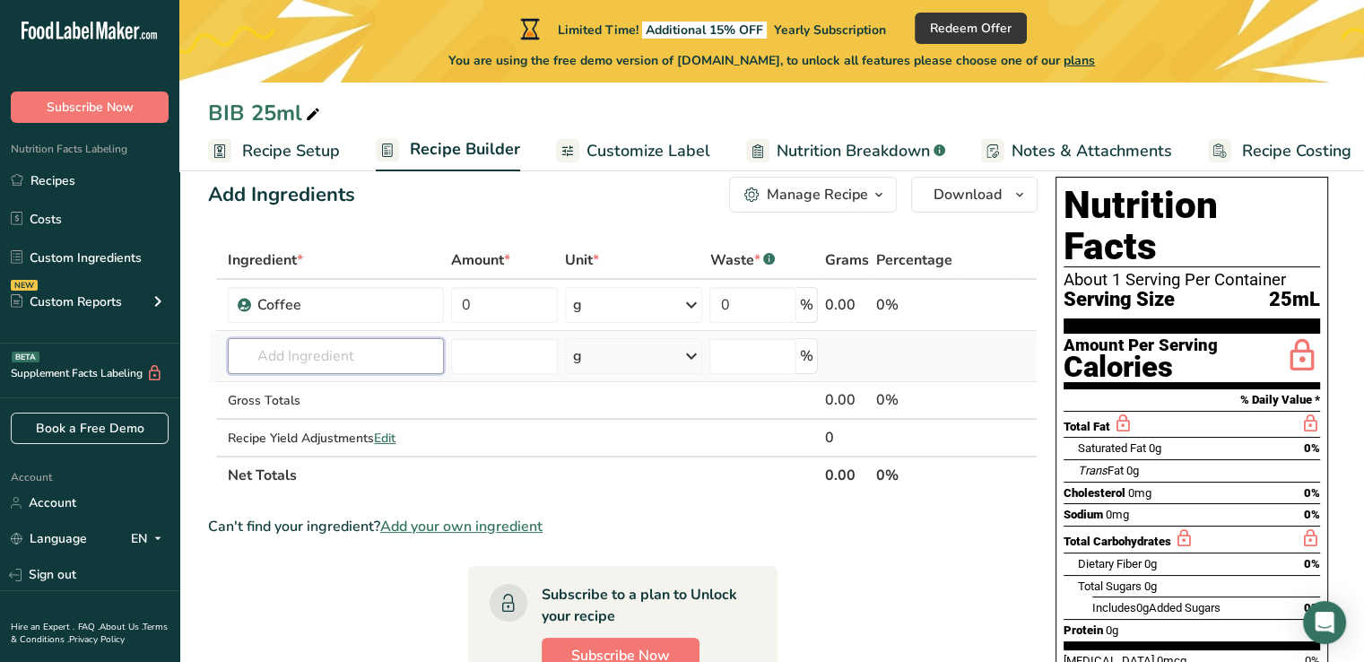
click at [351, 352] on input "text" at bounding box center [336, 356] width 216 height 36
type input "RO water"
click at [322, 420] on div "Add your own ingredient" at bounding box center [335, 421] width 187 height 19
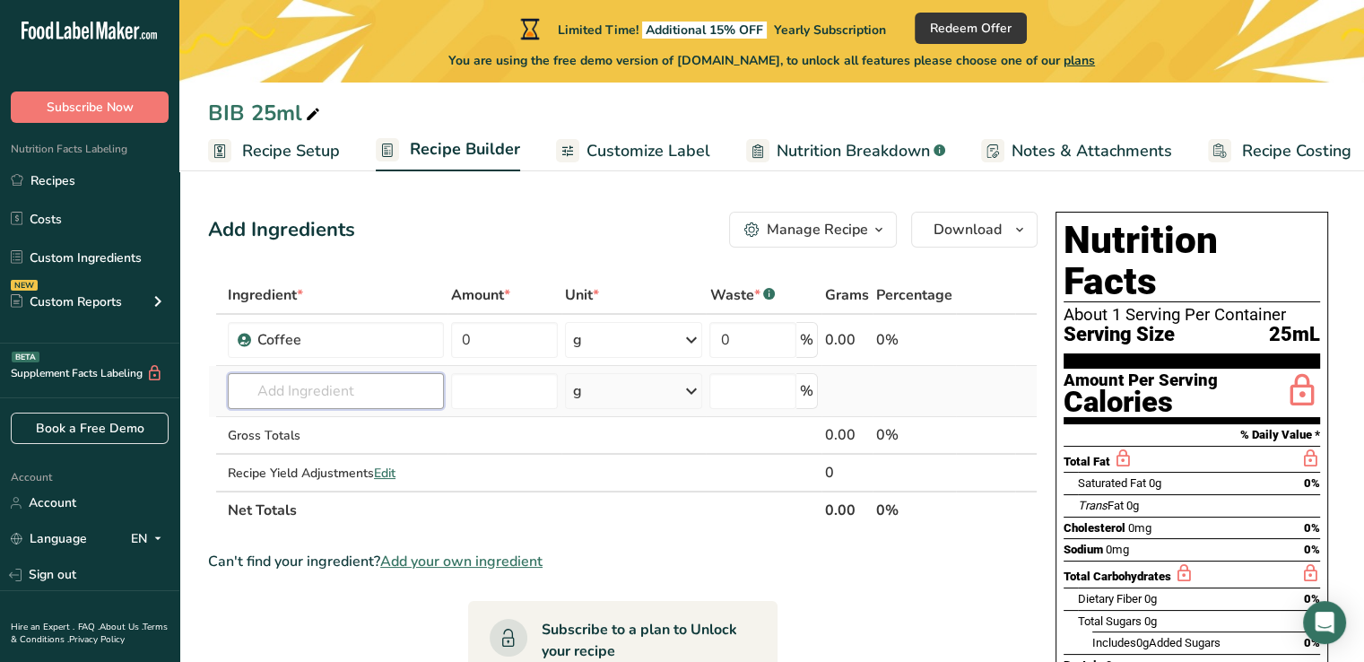
click at [334, 385] on input "text" at bounding box center [336, 391] width 216 height 36
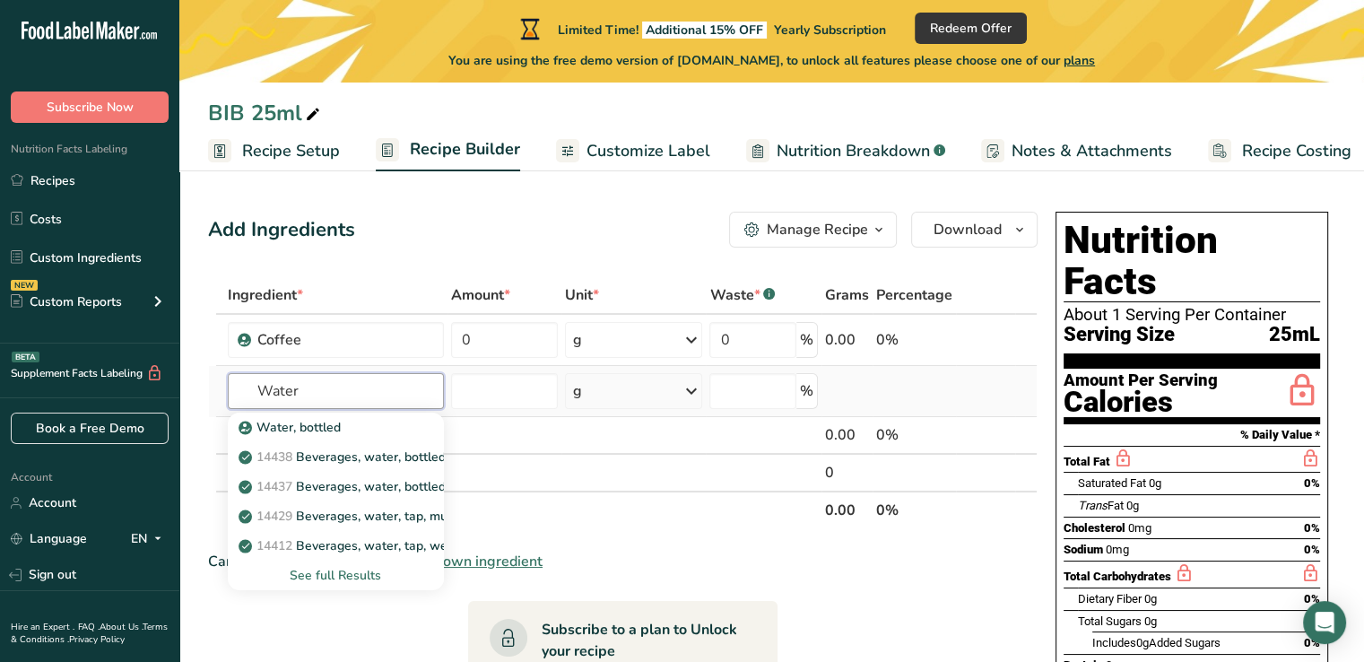
click at [334, 385] on input "Water" at bounding box center [336, 391] width 216 height 36
type input "Water"
click at [509, 437] on td at bounding box center [504, 436] width 114 height 38
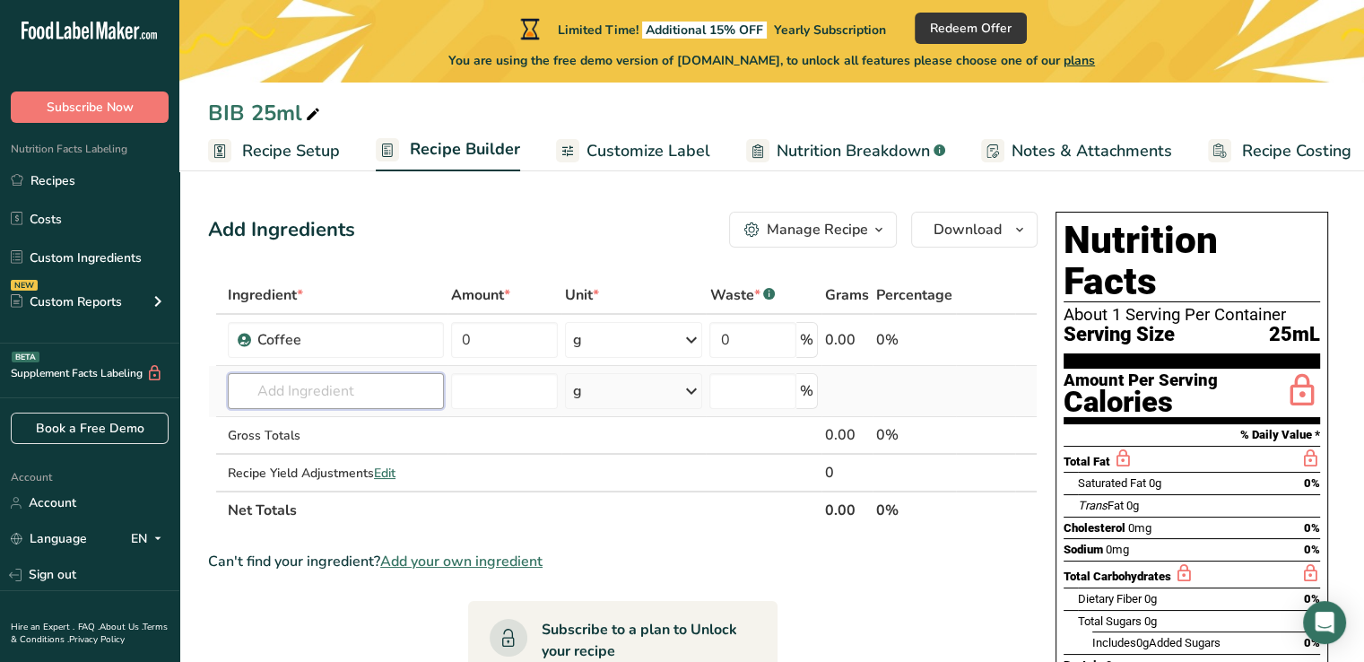
click at [387, 399] on input "text" at bounding box center [336, 391] width 216 height 36
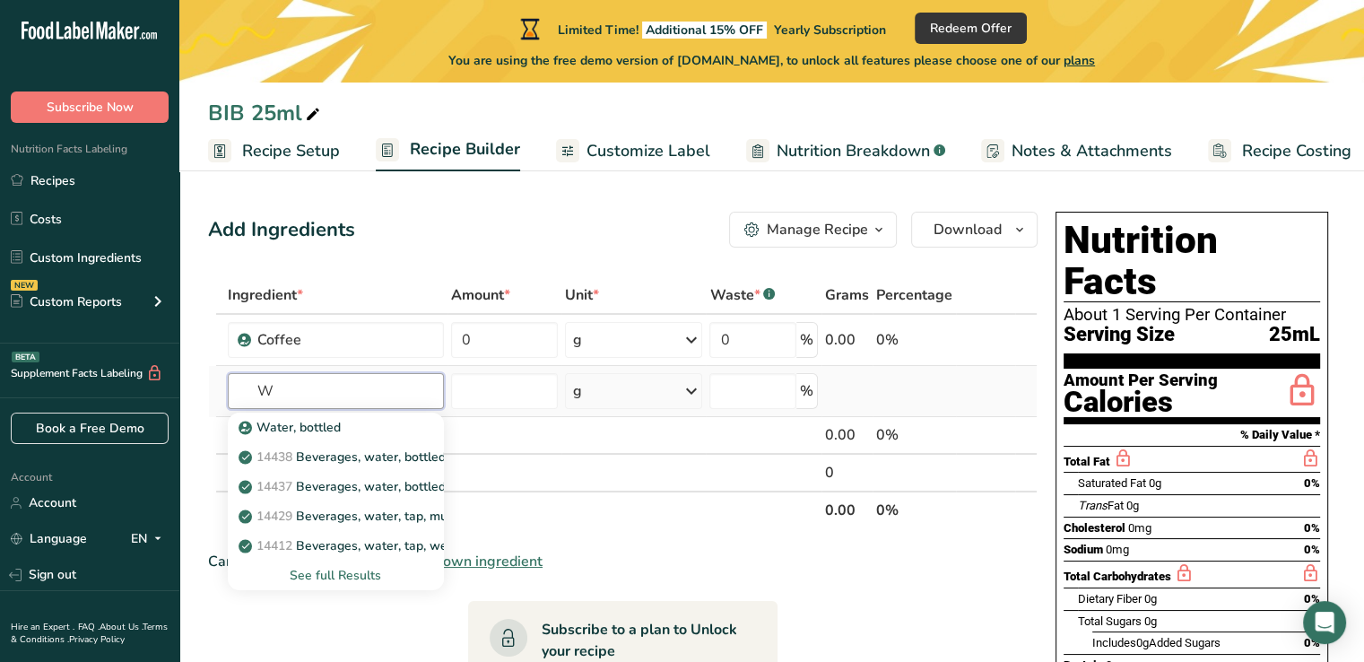
click at [387, 399] on input "W" at bounding box center [336, 391] width 216 height 36
type input "Water"
click at [348, 424] on div "Water, bottled" at bounding box center [321, 427] width 159 height 19
type input "Water, bottled"
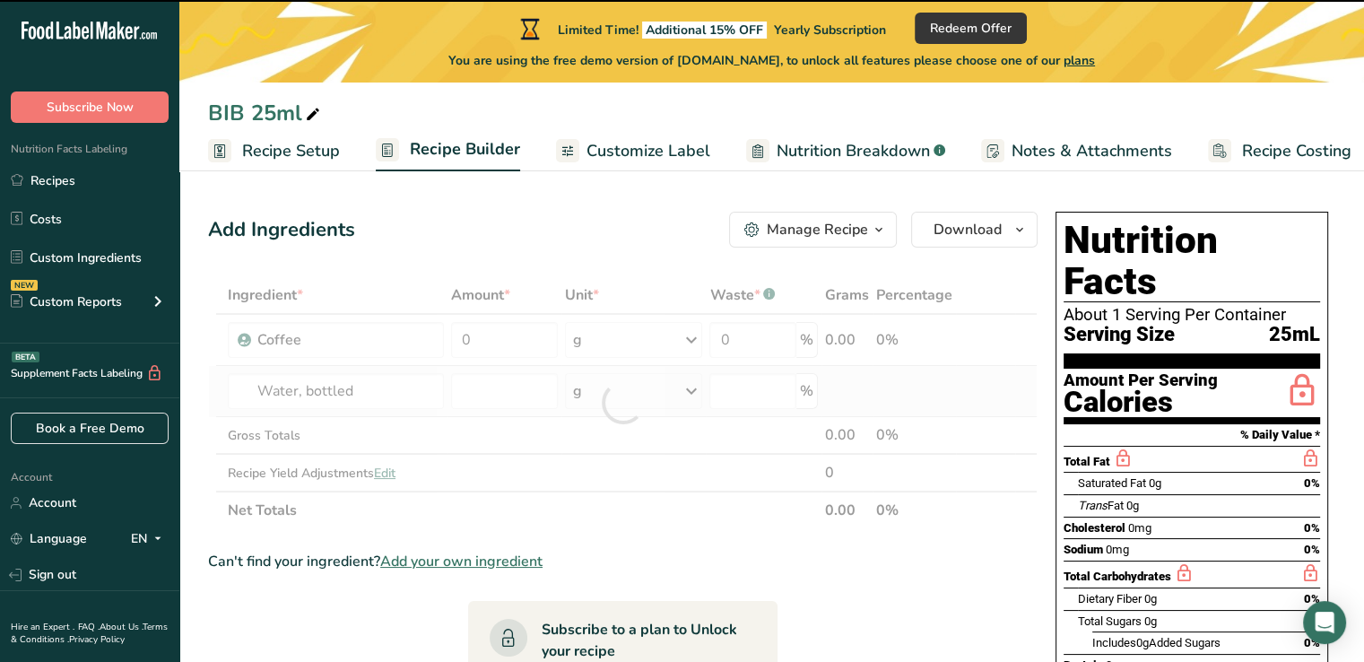
type input "0"
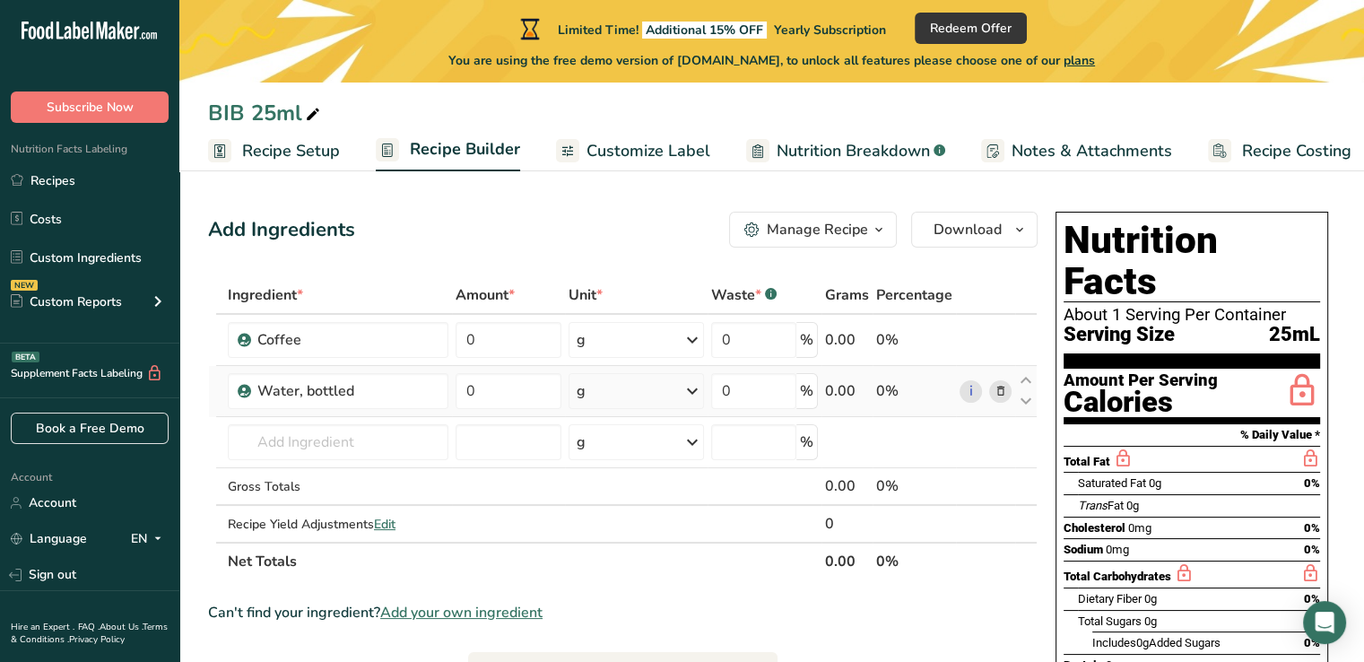
click at [753, 230] on icon "button" at bounding box center [751, 229] width 15 height 15
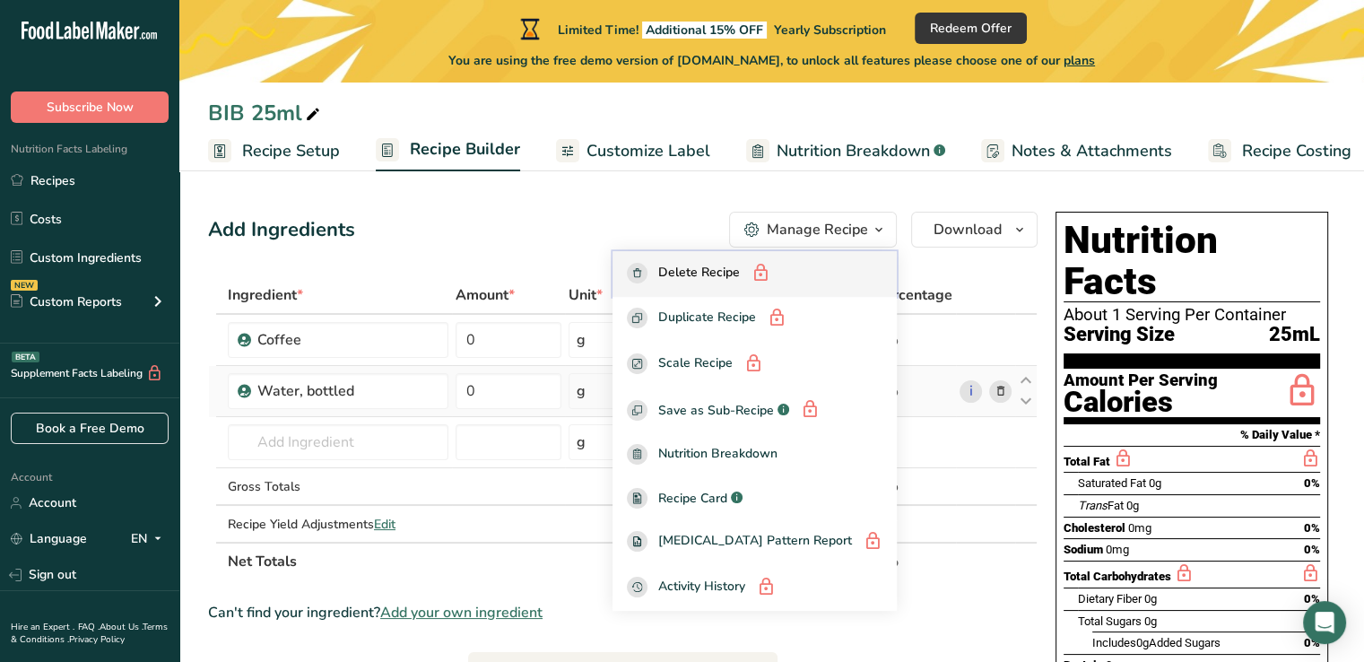
click at [725, 287] on button "Delete Recipe" at bounding box center [754, 274] width 284 height 46
click at [540, 261] on div "Add Ingredients Manage Recipe Delete Recipe Duplicate Recipe Scale Recipe Save …" at bounding box center [628, 645] width 840 height 882
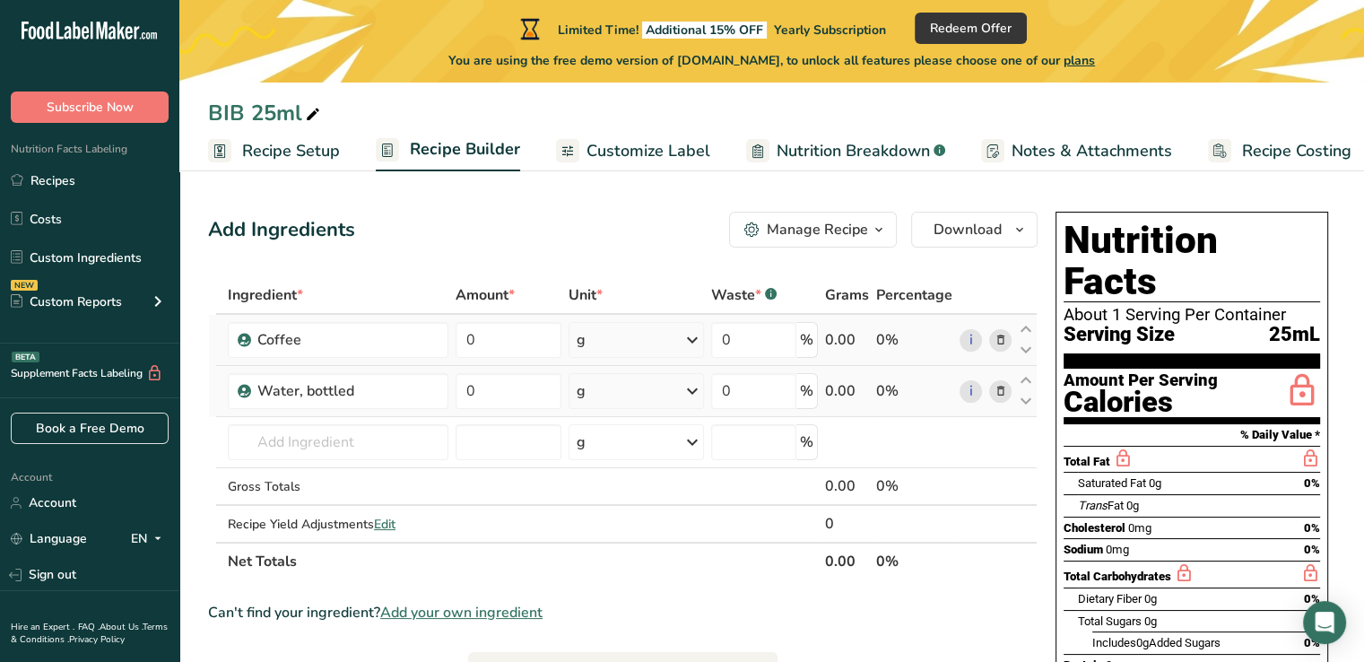
click at [1001, 342] on icon at bounding box center [999, 340] width 13 height 19
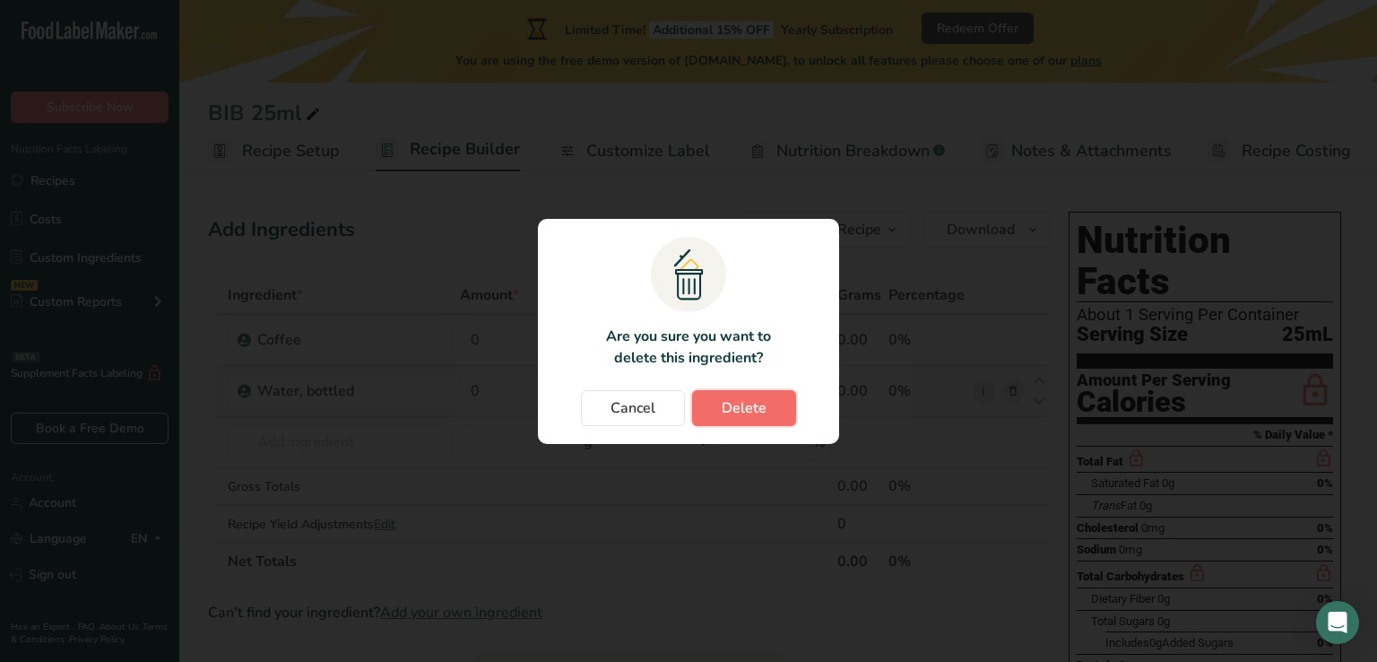
click at [741, 405] on span "Delete" at bounding box center [744, 408] width 45 height 22
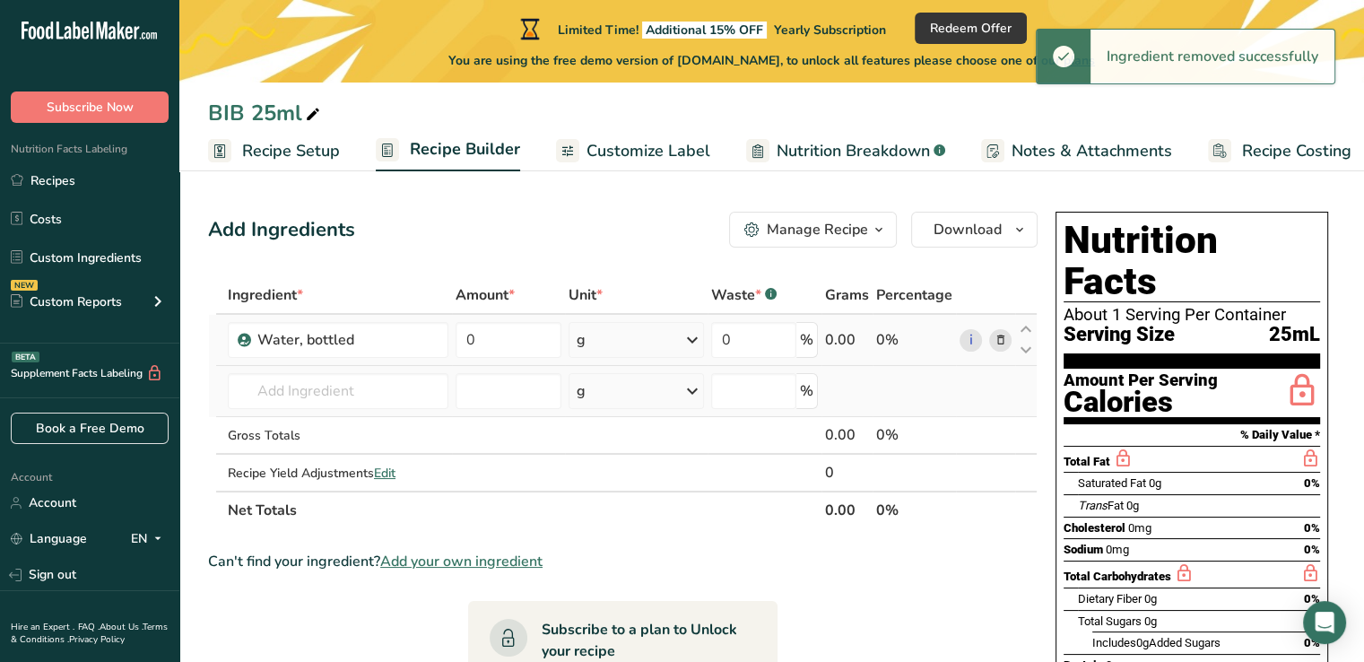
click at [995, 343] on icon at bounding box center [999, 340] width 13 height 19
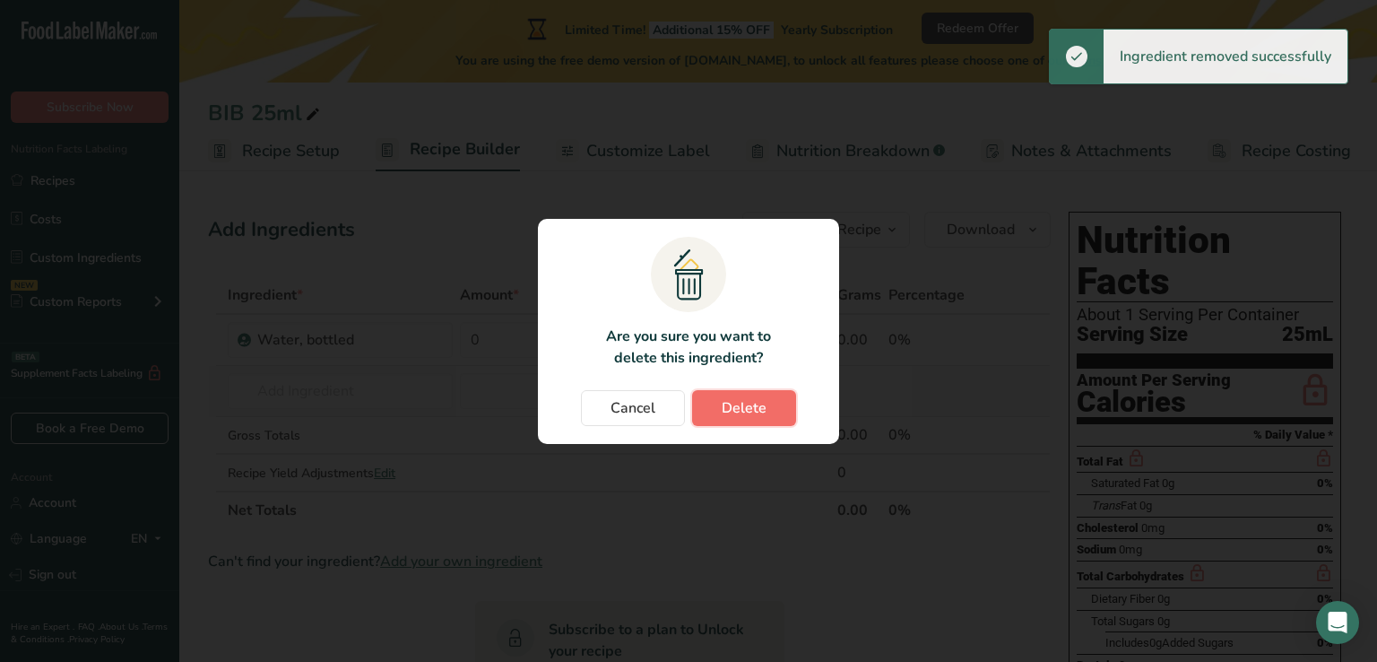
click at [767, 403] on button "Delete" at bounding box center [744, 408] width 104 height 36
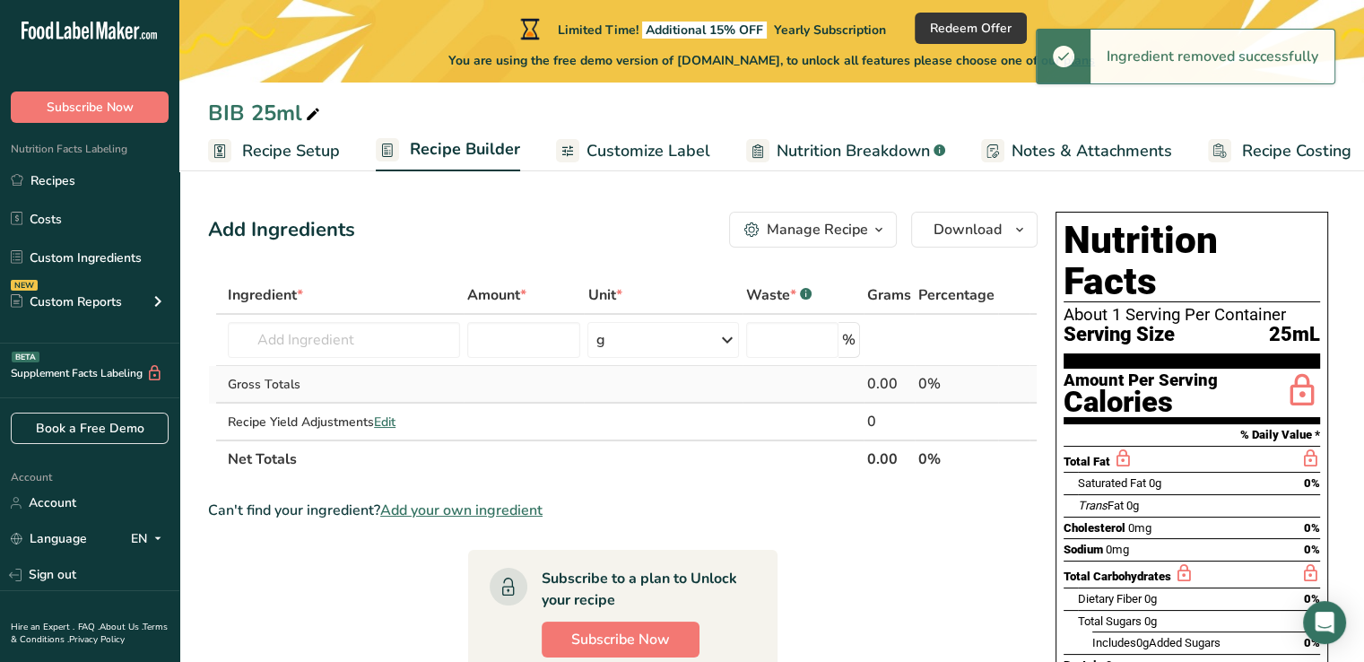
click at [784, 230] on div "Manage Recipe" at bounding box center [817, 230] width 101 height 22
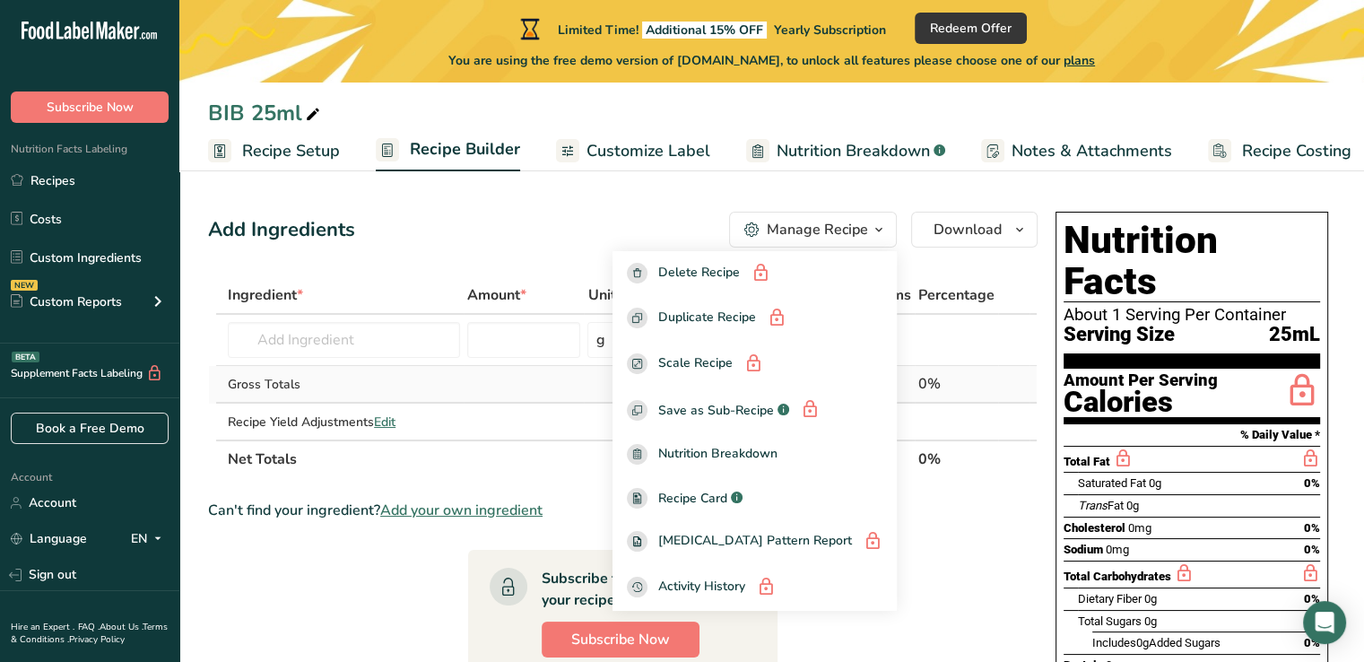
click at [557, 458] on th "Net Totals" at bounding box center [543, 458] width 639 height 38
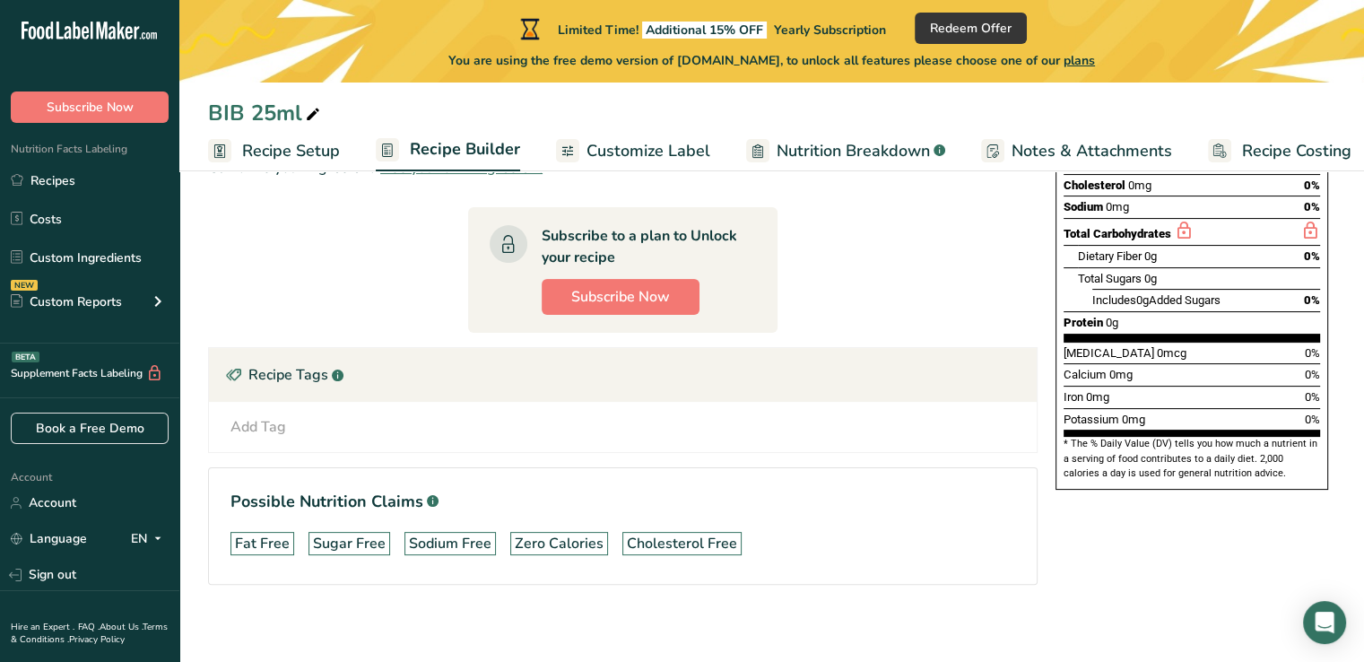
scroll to position [342, 0]
click at [420, 424] on div "Add Tag Standard Tags Custom Tags Source of Antioxidants [MEDICAL_DATA] Effect …" at bounding box center [622, 428] width 799 height 22
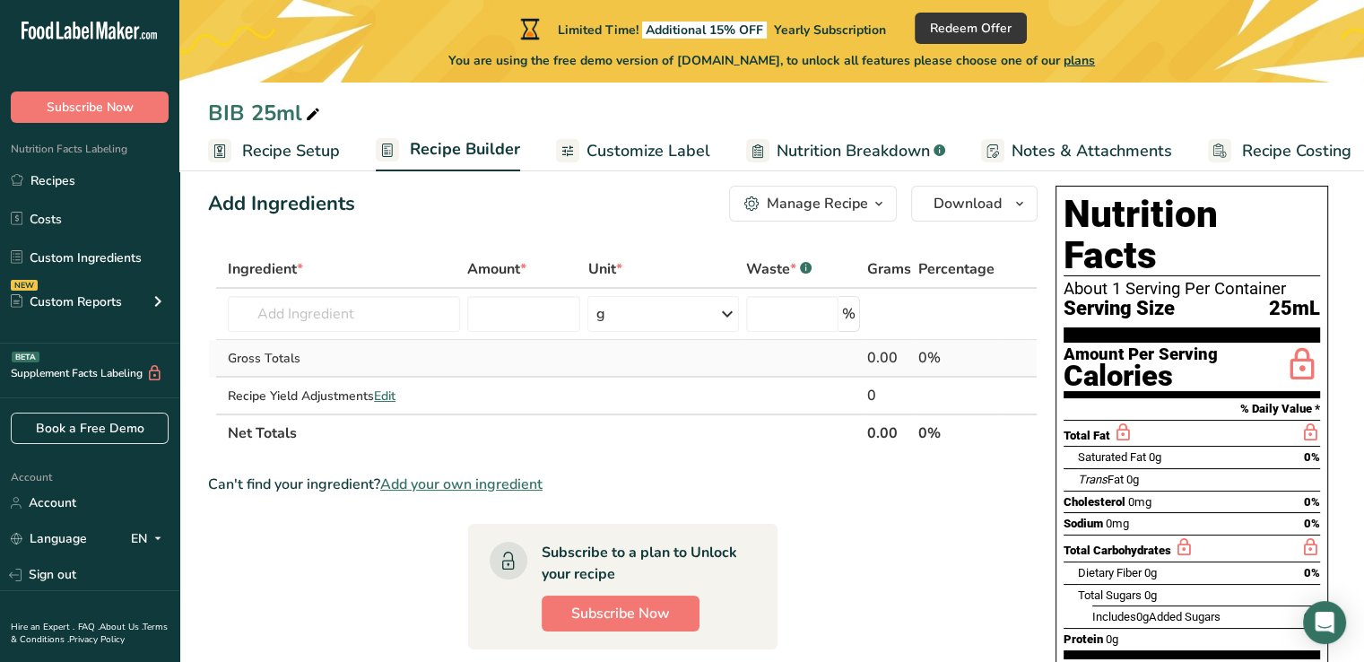
scroll to position [0, 0]
